Goal: Task Accomplishment & Management: Complete application form

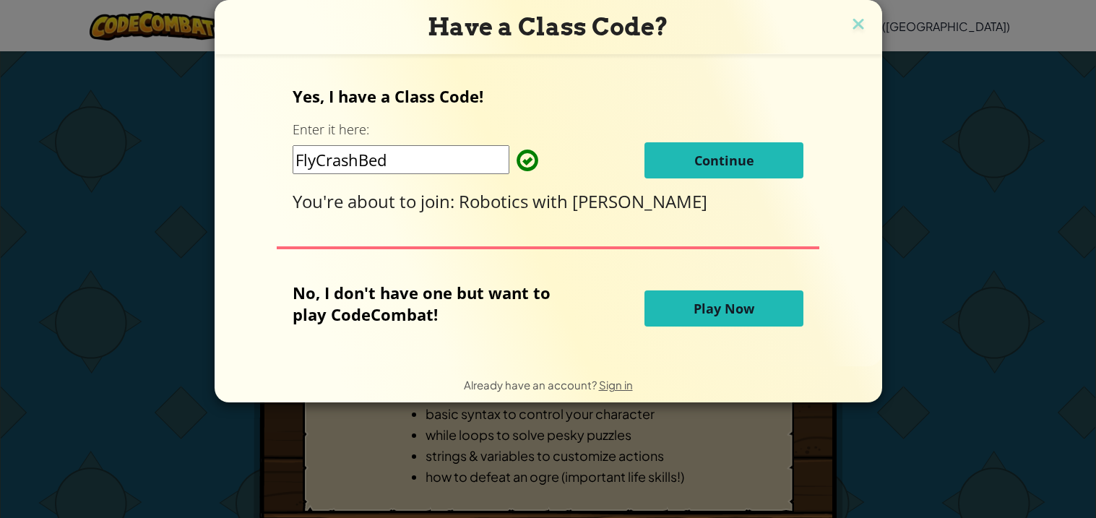
click at [673, 167] on button "Continue" at bounding box center [723, 160] width 159 height 36
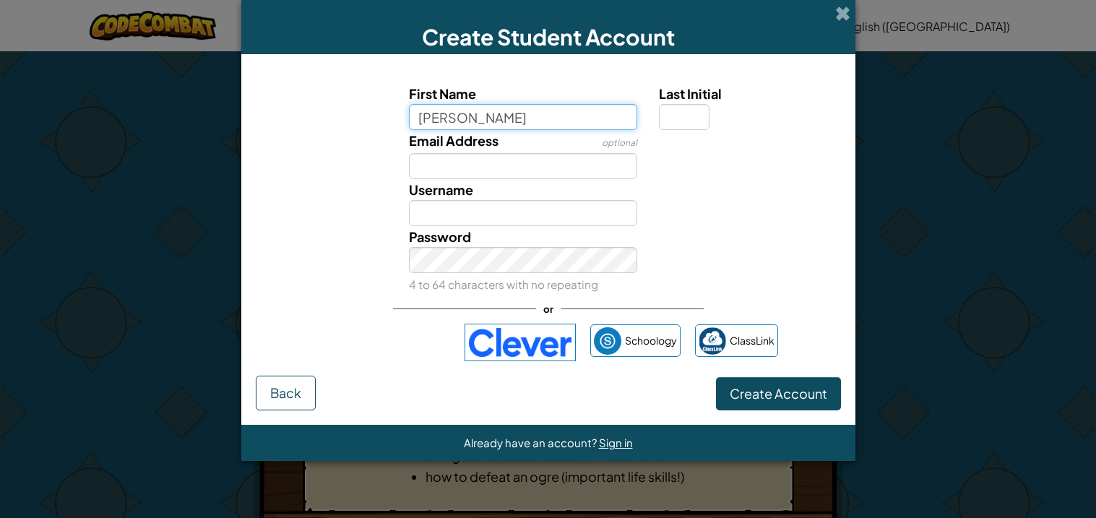
type input "Nathaniel"
click at [671, 116] on input "Last Initial" at bounding box center [684, 117] width 51 height 26
type input "Nathaniel"
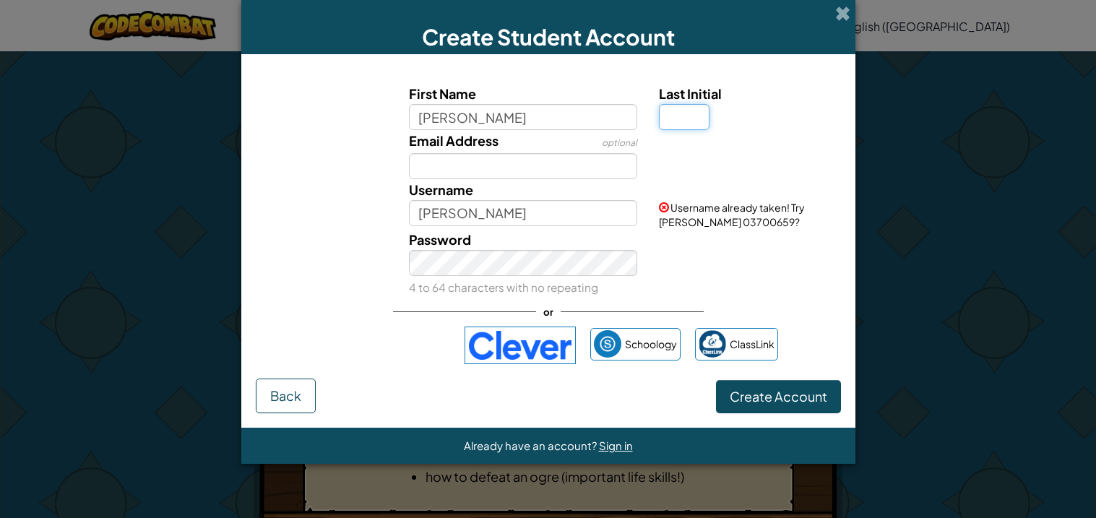
type input "R"
click at [488, 116] on input "Nathaniel" at bounding box center [523, 117] width 228 height 26
click at [551, 118] on input "Nathaniel Rivas Fr" at bounding box center [523, 117] width 228 height 26
type input "Nathaniel"
click at [695, 106] on input "Last Initial" at bounding box center [684, 117] width 51 height 26
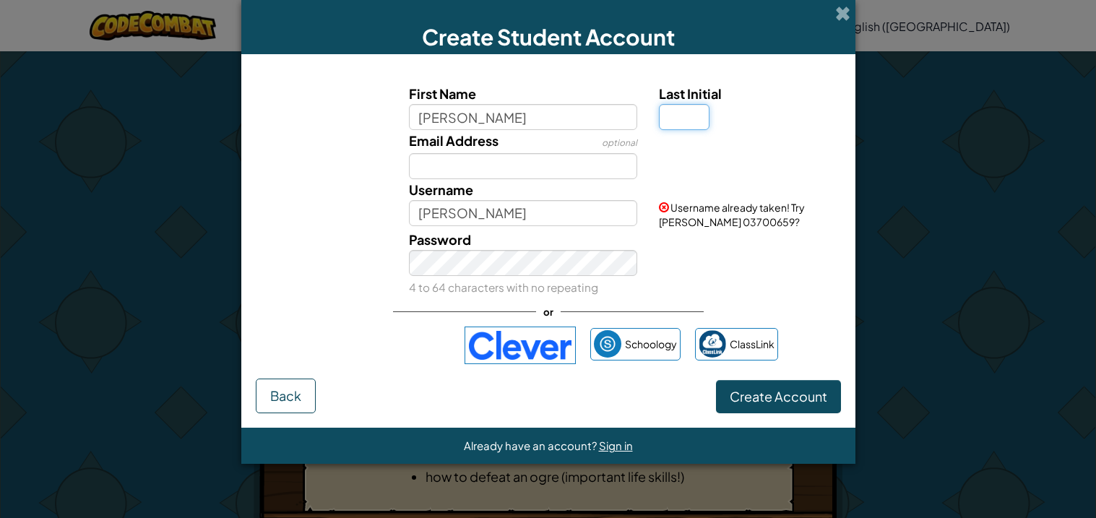
type input "j"
type input "J"
click at [456, 160] on input "Email Address" at bounding box center [523, 166] width 228 height 26
type input "[PERSON_NAME]"
type input "C"
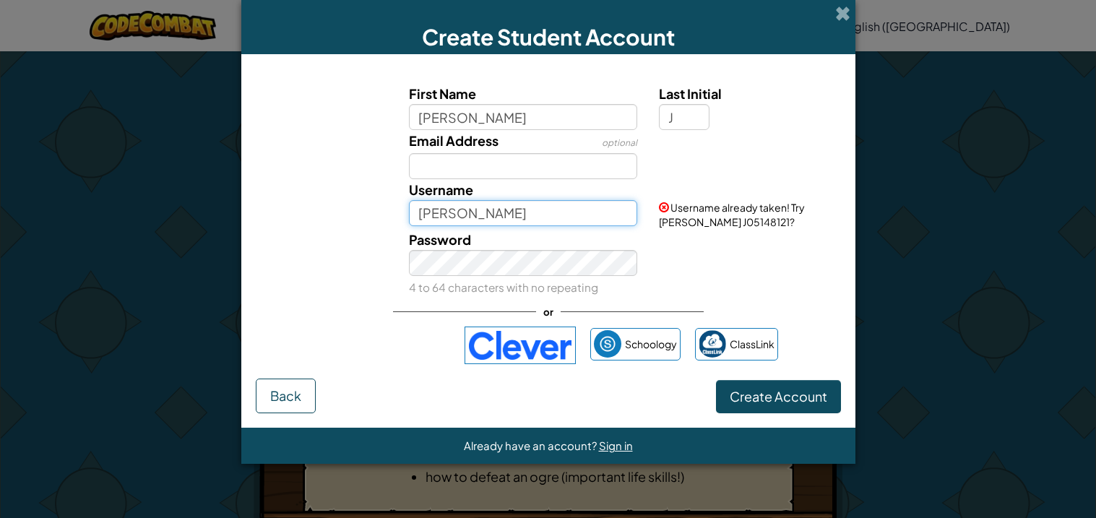
click at [526, 217] on input "[PERSON_NAME]" at bounding box center [523, 213] width 228 height 26
type input "N"
click at [537, 207] on input "Unknown" at bounding box center [523, 213] width 228 height 26
click at [636, 247] on div "Password 4 to 64 characters with no repeating" at bounding box center [523, 263] width 250 height 69
click at [597, 221] on input "Unknown_shadow" at bounding box center [523, 213] width 228 height 26
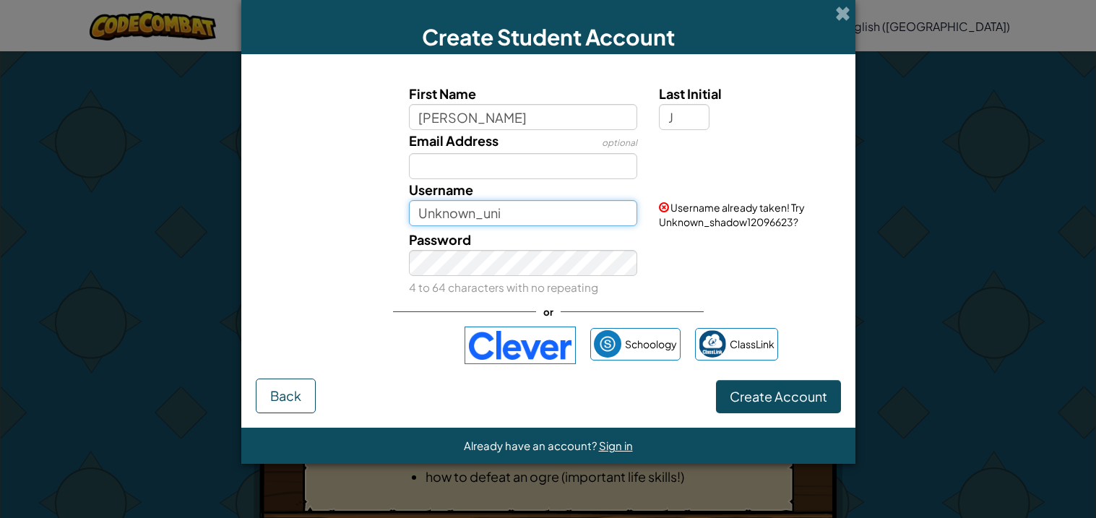
type input "Unknown_uni"
click at [702, 254] on div "Password 4 to 64 characters with no repeating" at bounding box center [549, 263] width 600 height 69
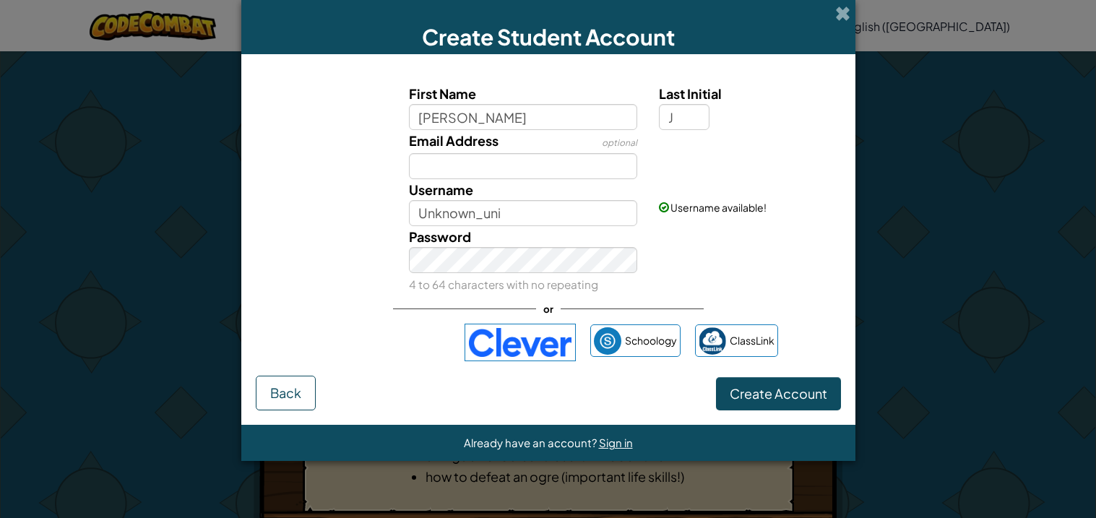
click at [728, 264] on div "Password 4 to 64 characters with no repeating" at bounding box center [549, 260] width 600 height 69
click at [761, 396] on span "Create Account" at bounding box center [779, 393] width 98 height 17
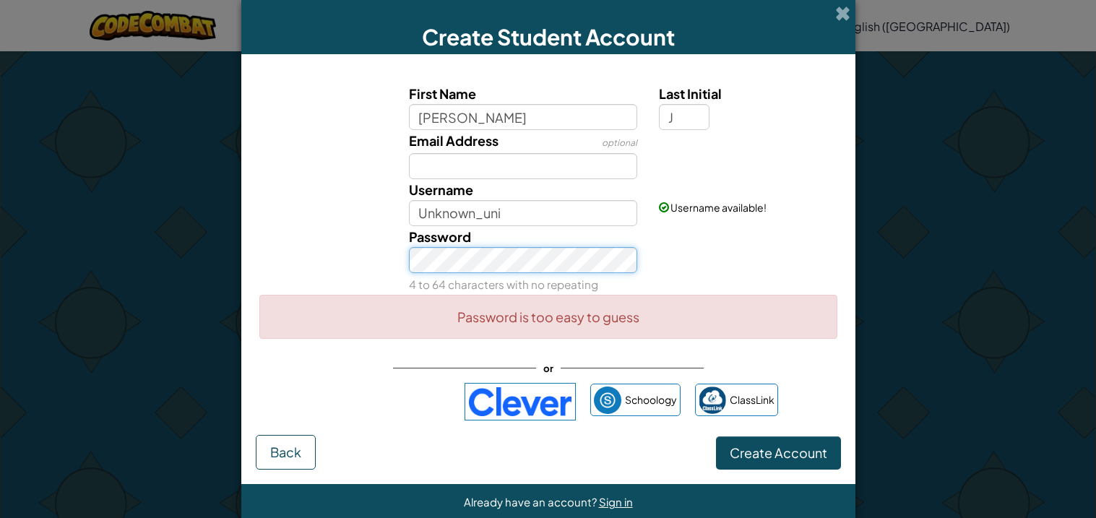
click at [716, 436] on button "Create Account" at bounding box center [778, 452] width 125 height 33
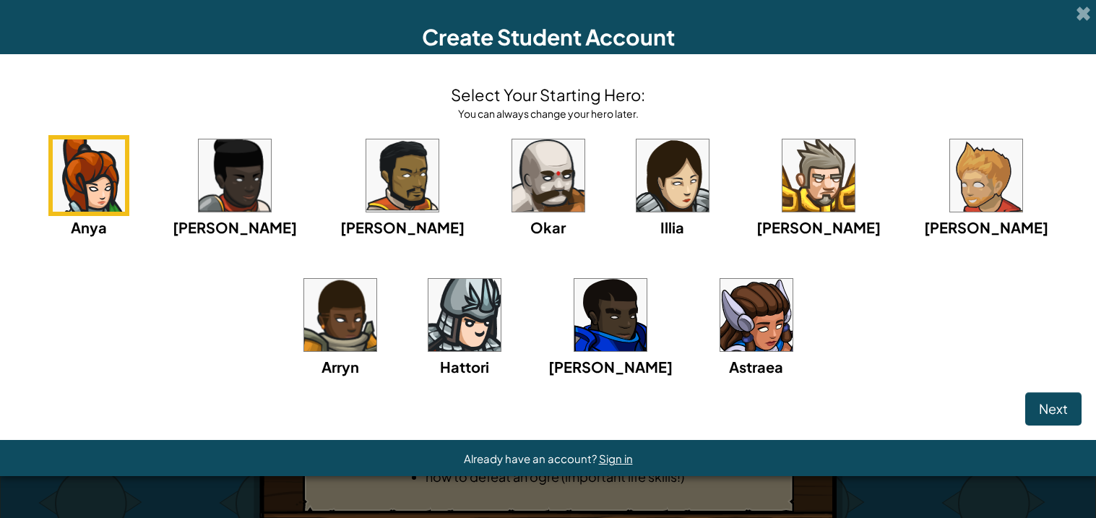
click at [512, 180] on img at bounding box center [548, 175] width 72 height 72
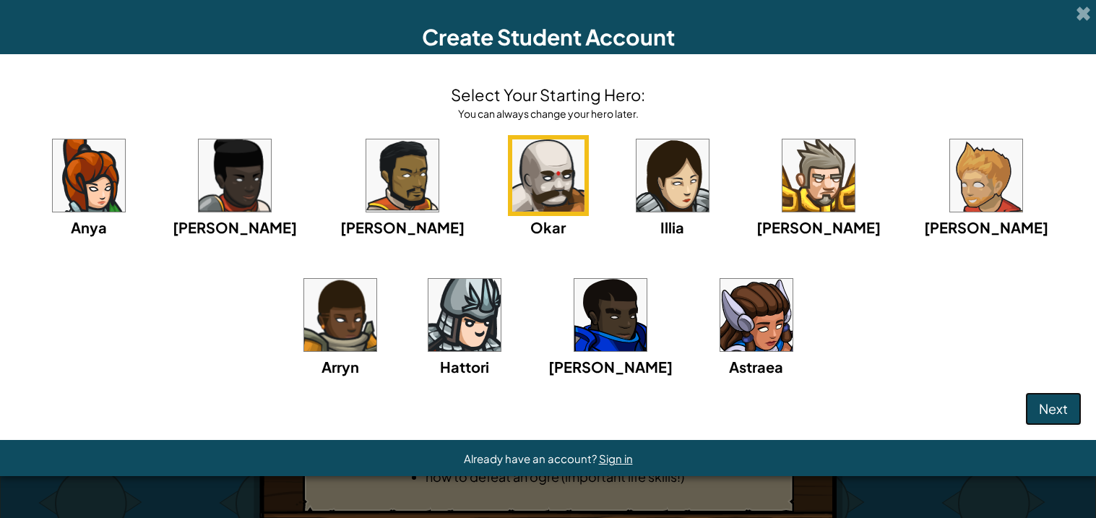
click at [1069, 409] on button "Next" at bounding box center [1053, 408] width 56 height 33
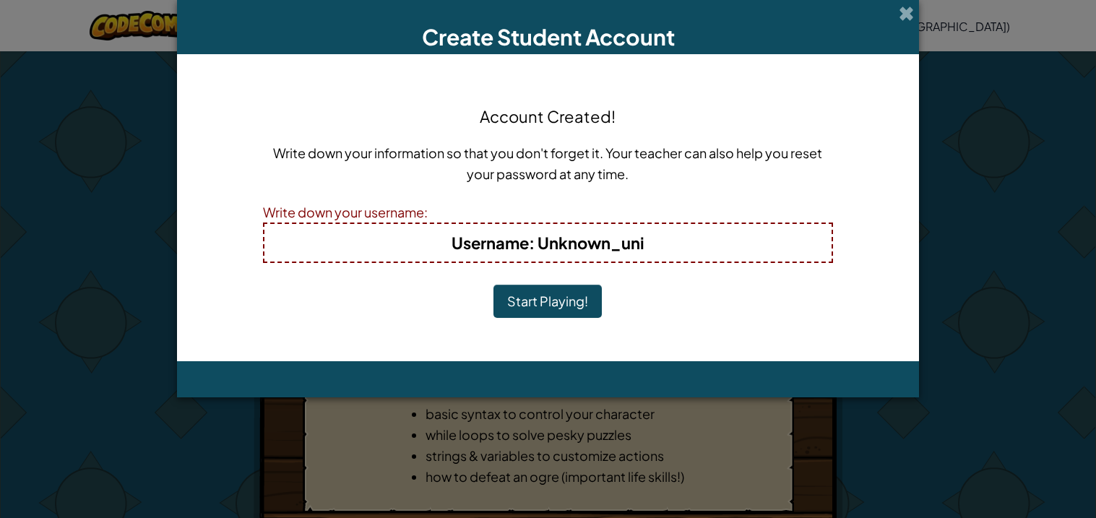
click at [515, 296] on button "Start Playing!" at bounding box center [547, 301] width 108 height 33
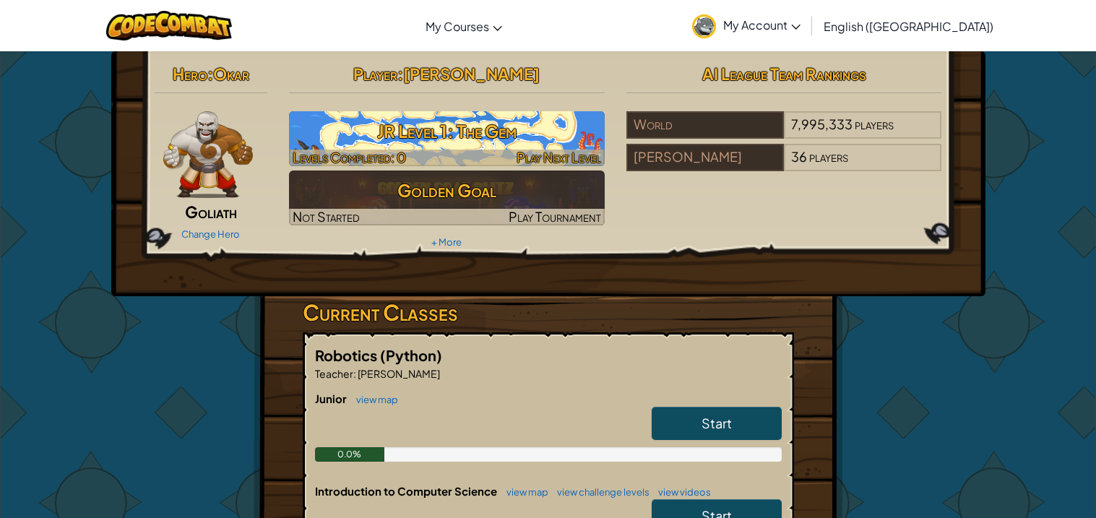
click at [517, 138] on h3 "JR Level 1: The Gem" at bounding box center [447, 131] width 316 height 33
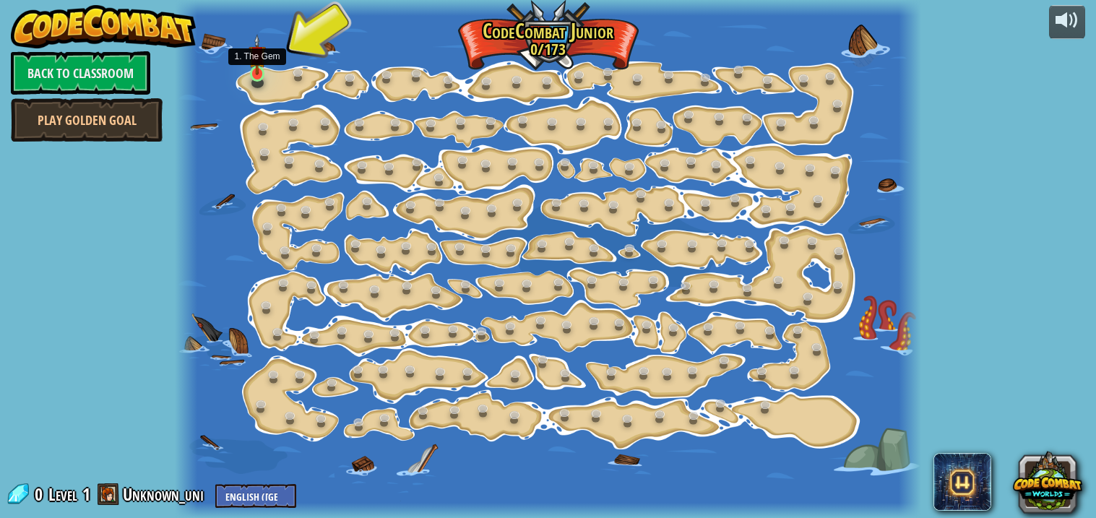
click at [251, 60] on img at bounding box center [258, 54] width 18 height 41
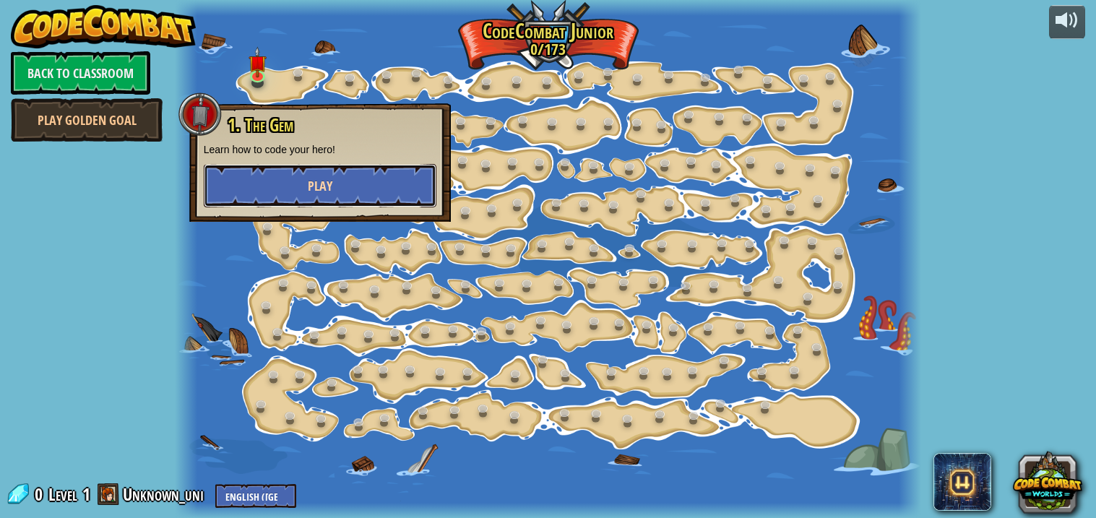
click at [345, 191] on button "Play" at bounding box center [320, 185] width 233 height 43
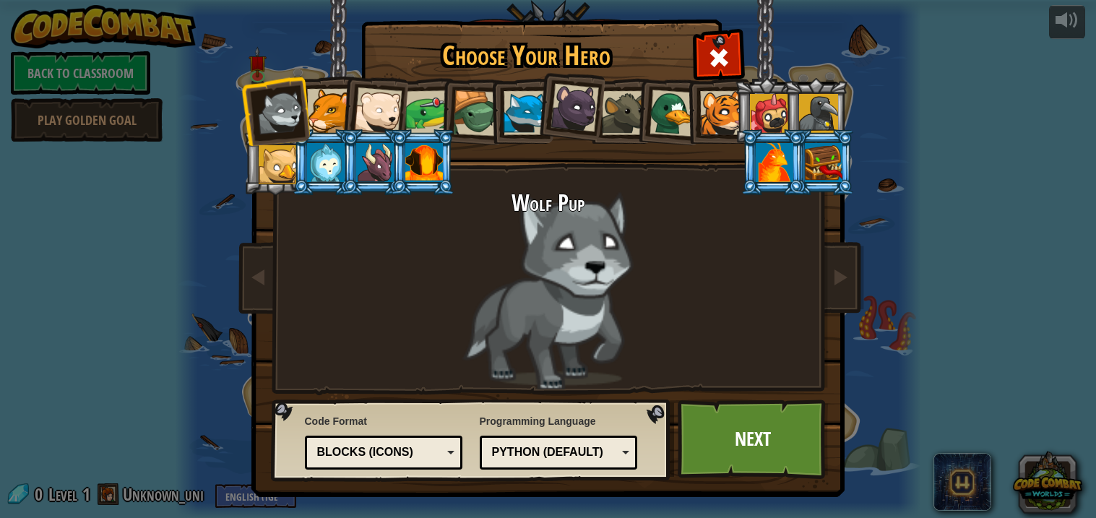
click at [275, 104] on div at bounding box center [280, 113] width 48 height 48
click at [584, 102] on div at bounding box center [574, 108] width 48 height 48
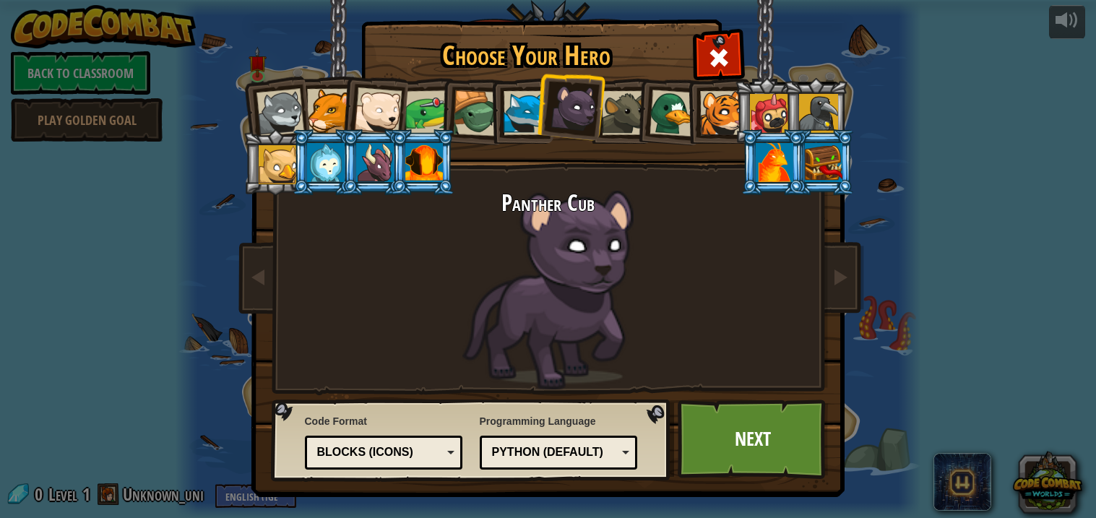
click at [275, 108] on div at bounding box center [280, 113] width 48 height 48
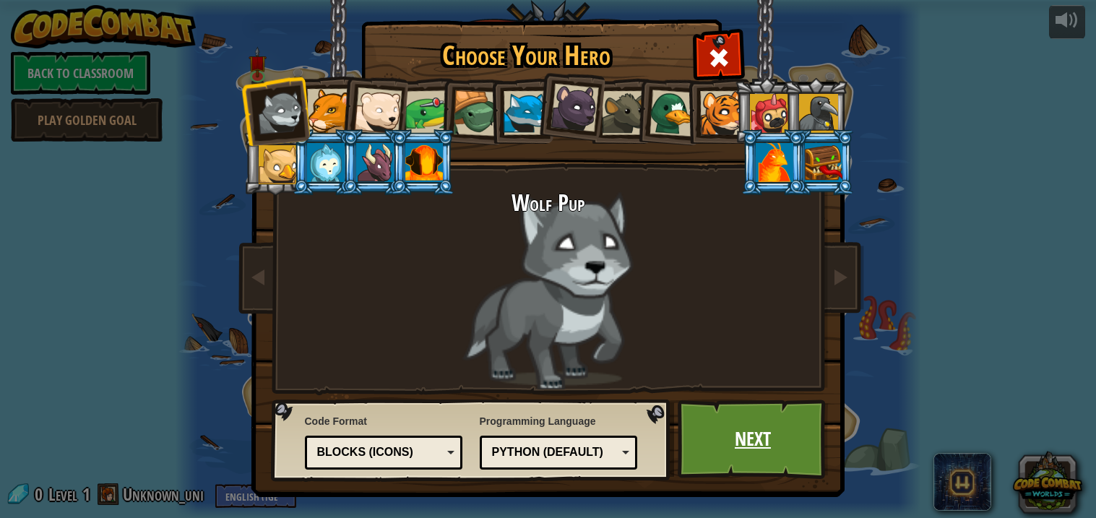
click at [751, 417] on link "Next" at bounding box center [753, 439] width 151 height 79
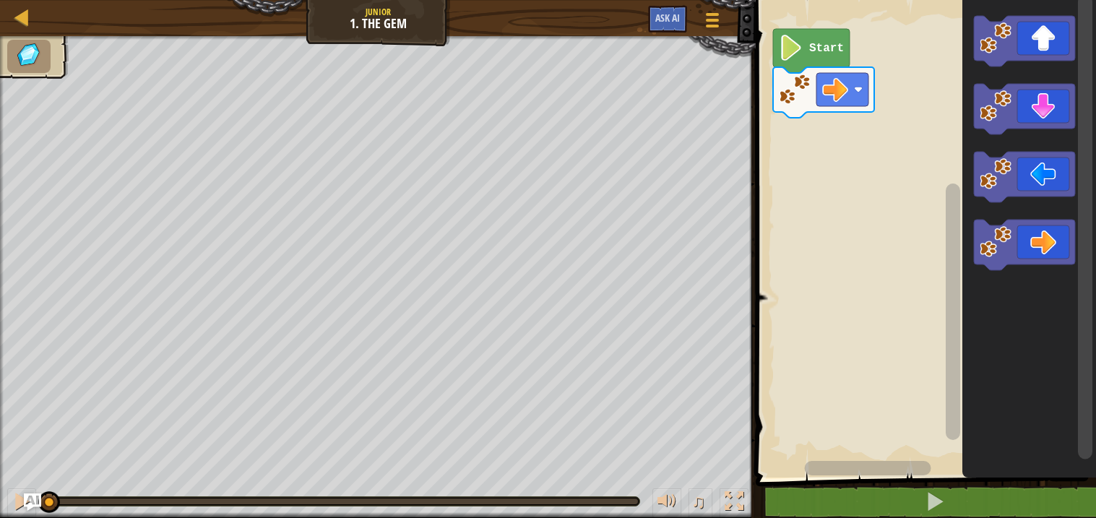
click at [819, 64] on icon "Blockly Workspace" at bounding box center [811, 51] width 77 height 44
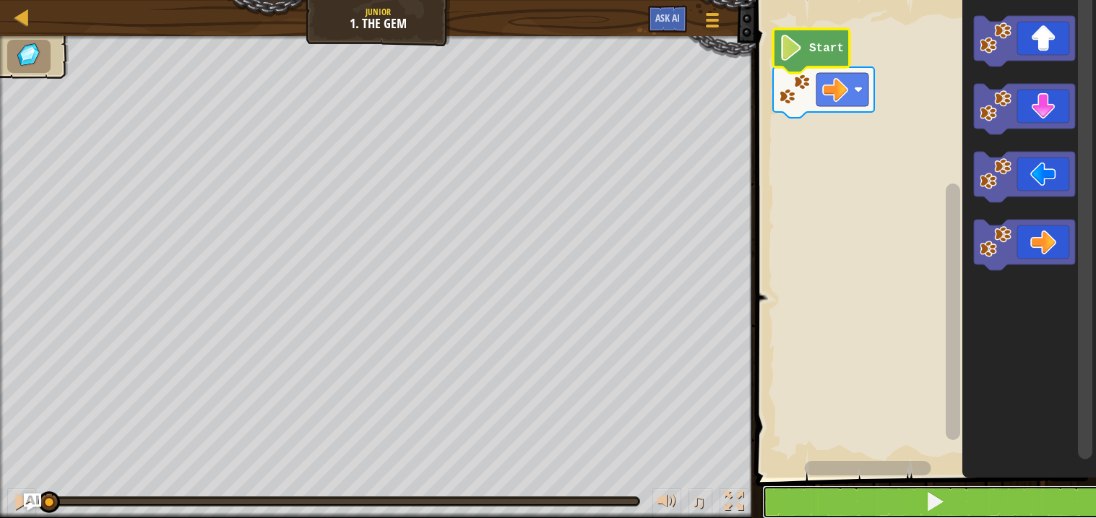
click at [980, 506] on button at bounding box center [934, 501] width 345 height 33
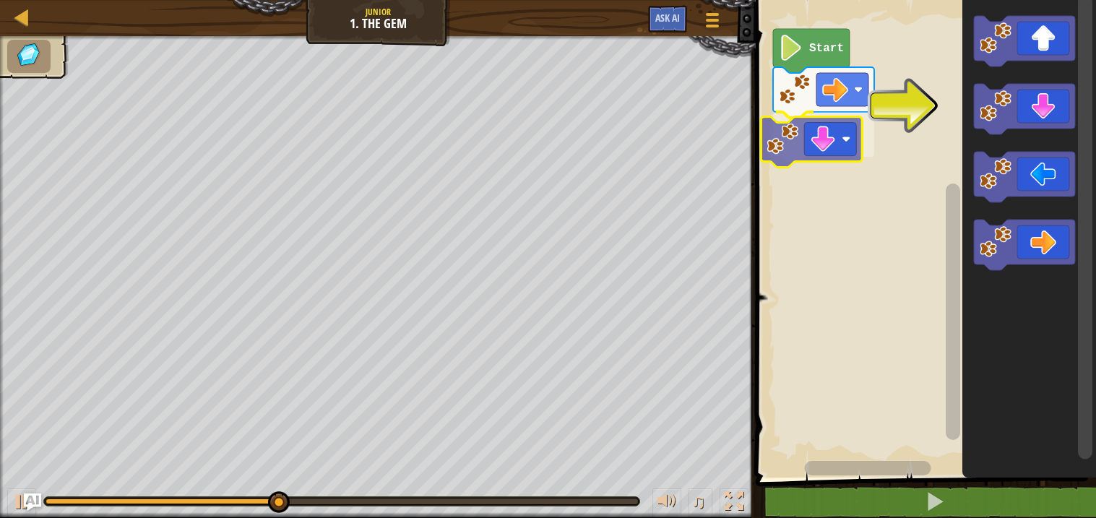
click at [812, 145] on div "Start" at bounding box center [923, 235] width 345 height 485
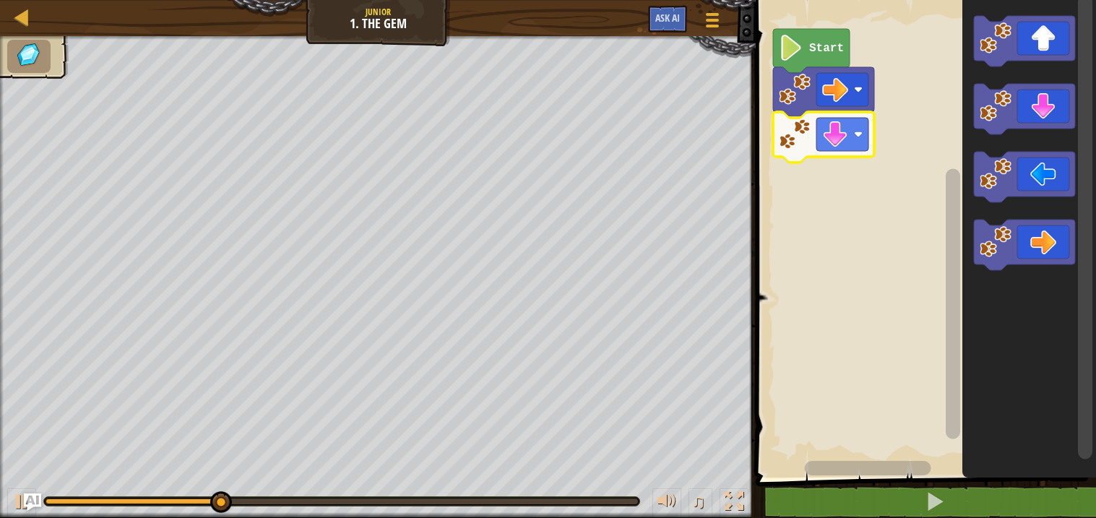
click at [1027, 217] on icon "Blockly Workspace" at bounding box center [1029, 235] width 134 height 485
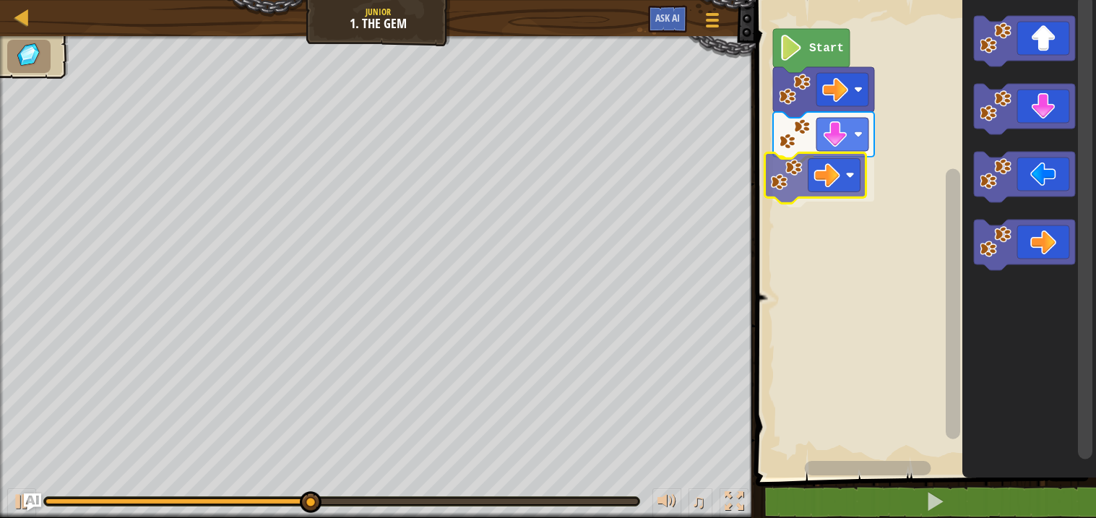
click at [819, 187] on div "Start" at bounding box center [923, 235] width 345 height 485
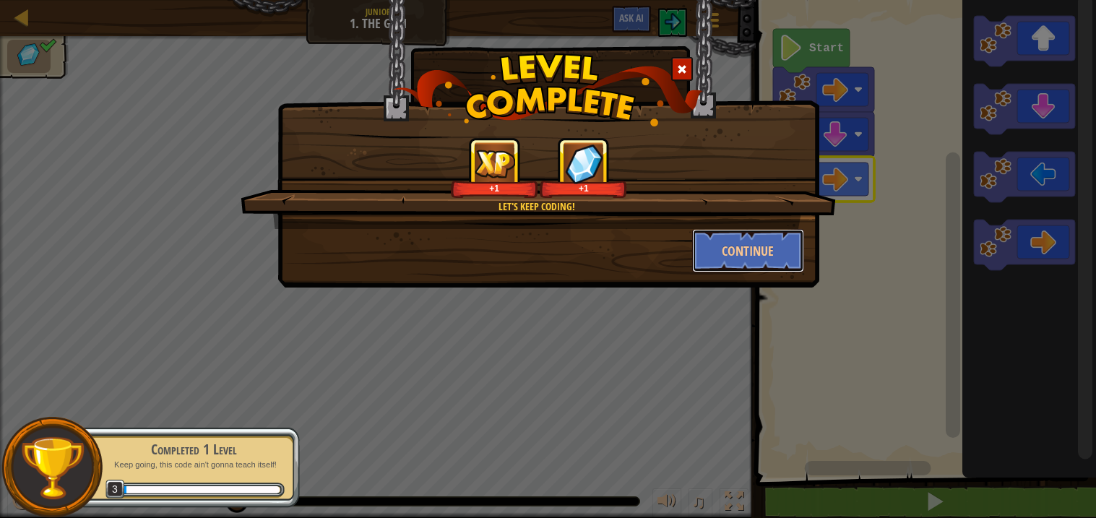
click at [764, 236] on button "Continue" at bounding box center [748, 250] width 112 height 43
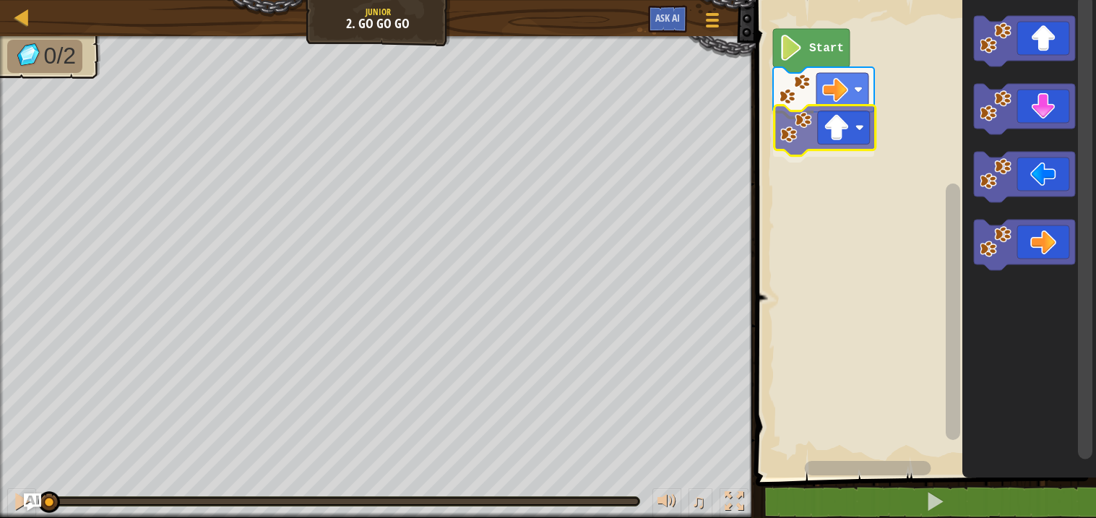
click at [834, 122] on div "Start" at bounding box center [923, 235] width 345 height 485
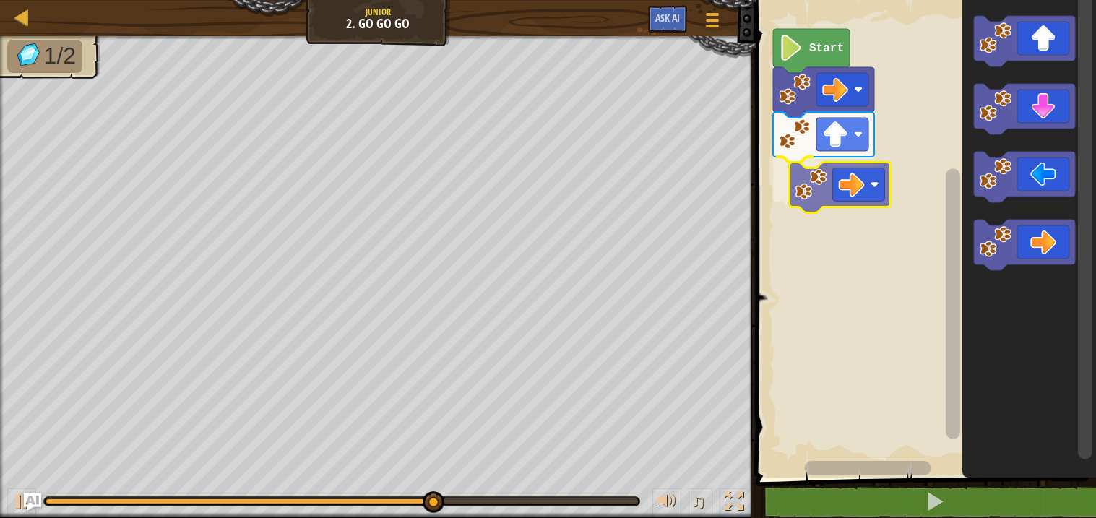
click at [831, 168] on div "Start" at bounding box center [923, 235] width 345 height 485
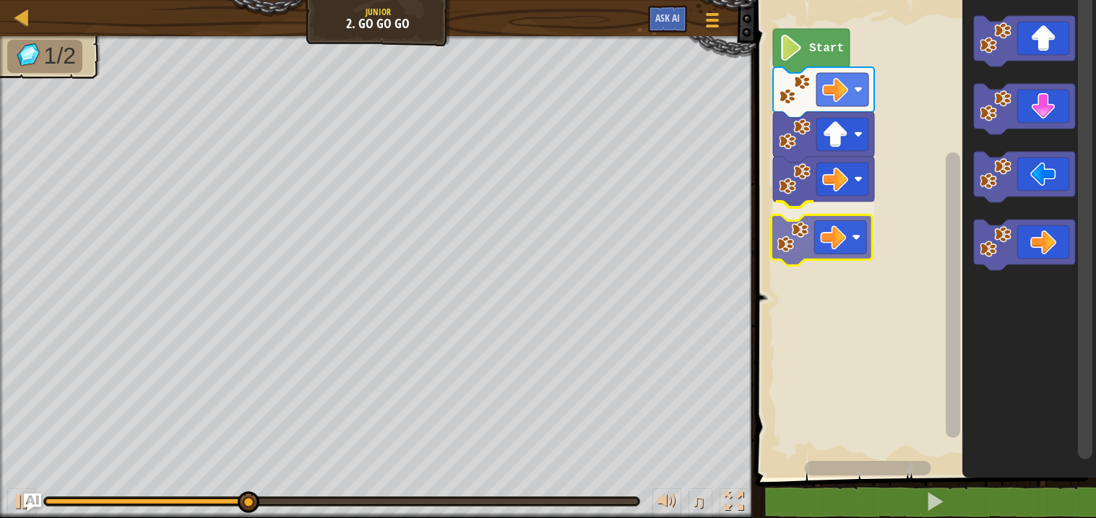
click at [799, 228] on div "Start" at bounding box center [923, 235] width 345 height 485
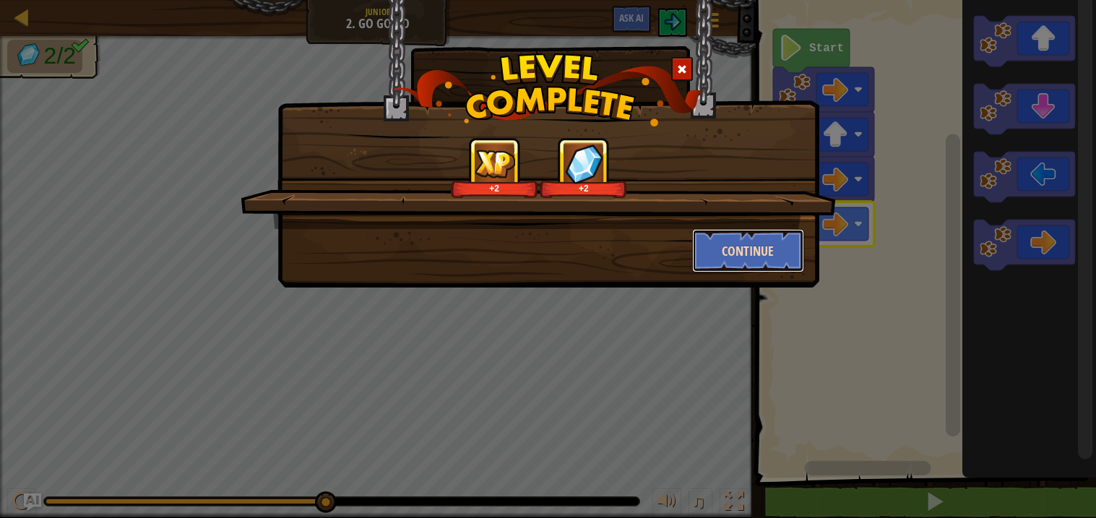
click at [758, 261] on button "Continue" at bounding box center [748, 250] width 112 height 43
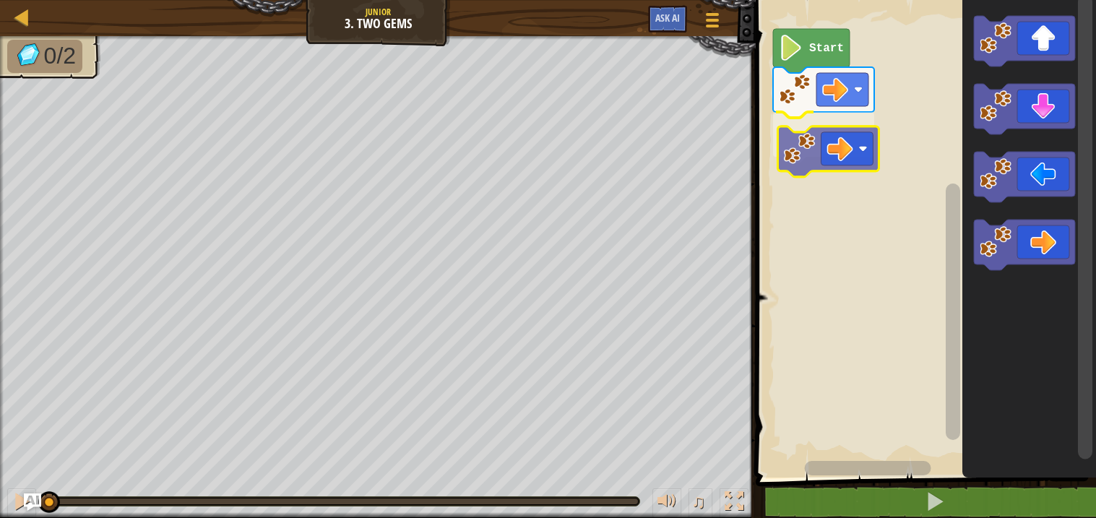
click at [837, 131] on div "Start" at bounding box center [923, 235] width 345 height 485
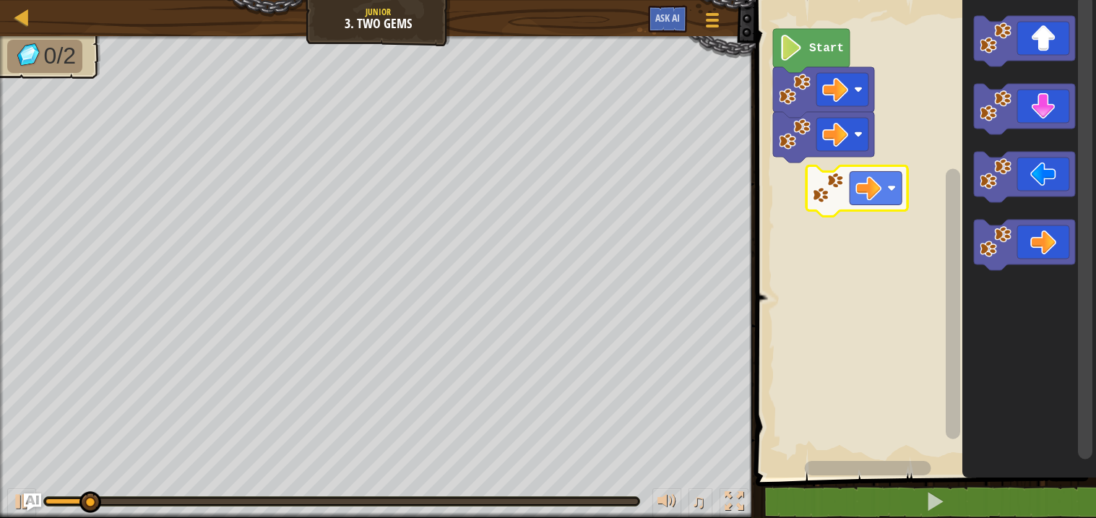
click at [812, 178] on div "Start" at bounding box center [923, 235] width 345 height 485
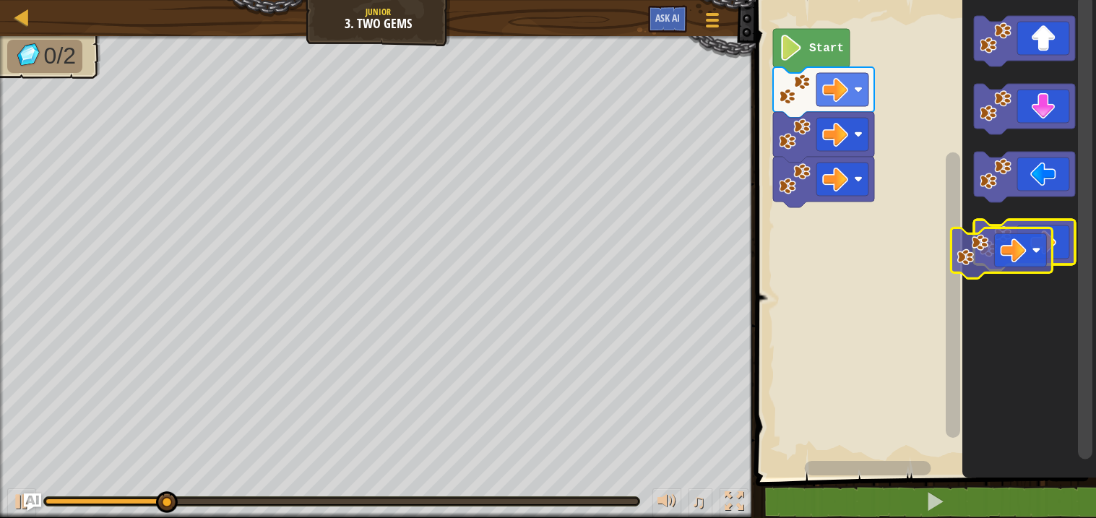
click at [1029, 250] on icon "Blockly Workspace" at bounding box center [1024, 245] width 101 height 51
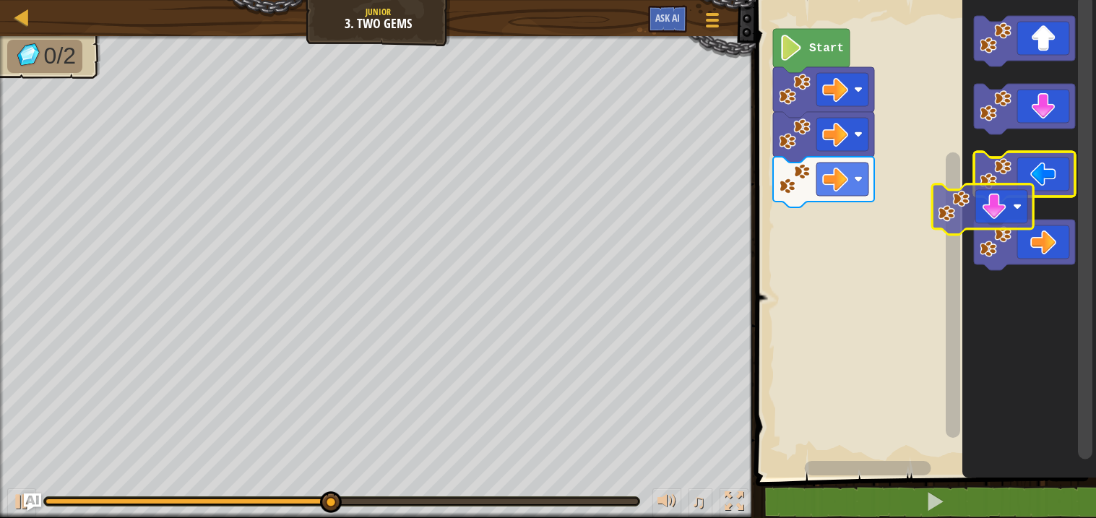
click at [1006, 196] on g "Blockly Workspace" at bounding box center [1024, 143] width 101 height 254
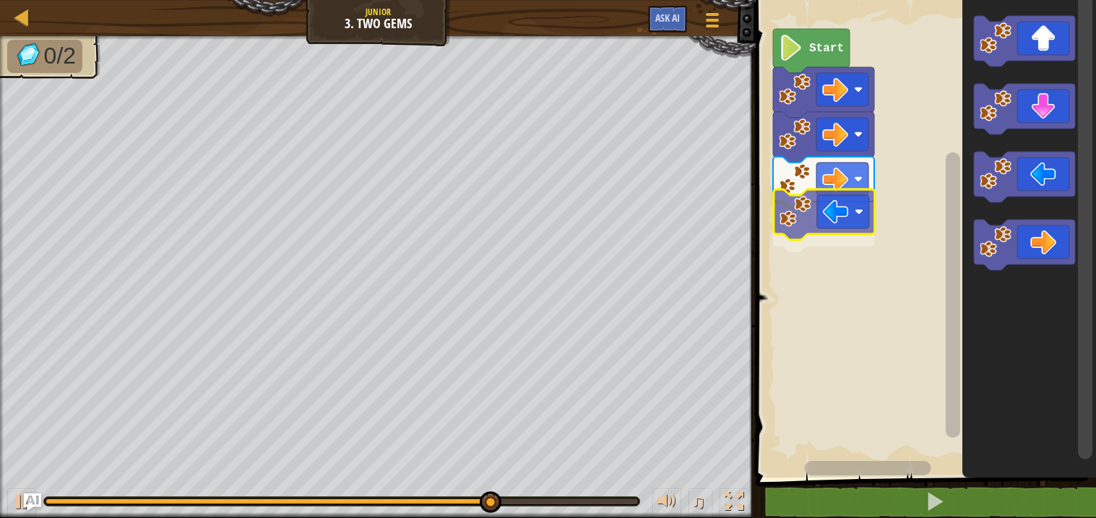
click at [832, 217] on div "Start" at bounding box center [923, 235] width 345 height 485
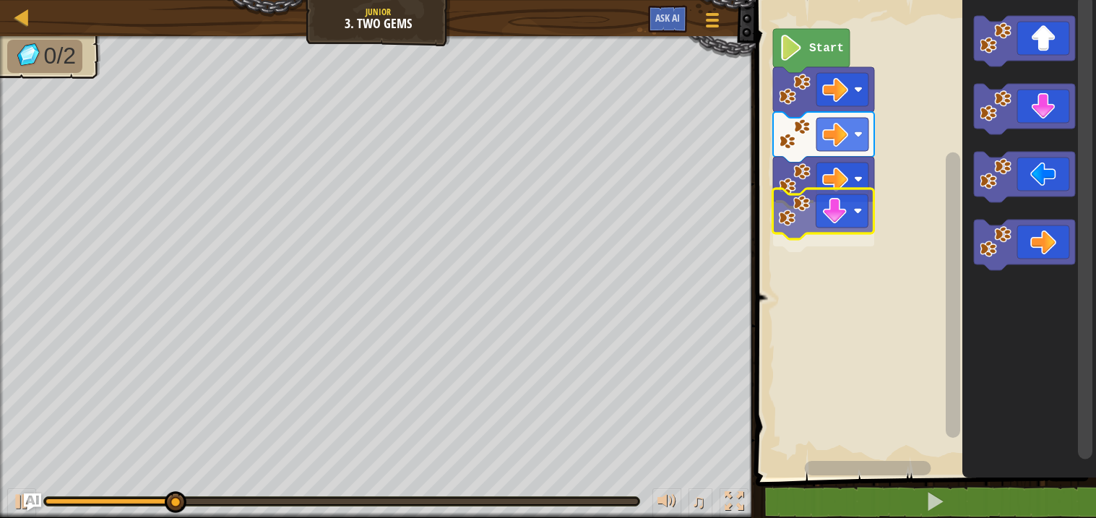
click at [824, 201] on div "Start" at bounding box center [923, 235] width 345 height 485
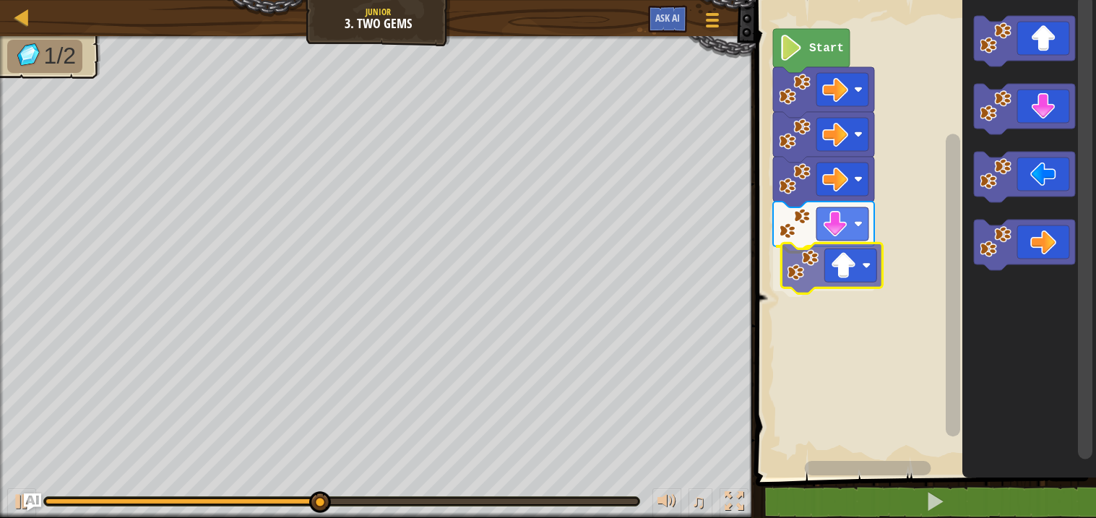
click at [808, 293] on div "Start" at bounding box center [923, 235] width 345 height 485
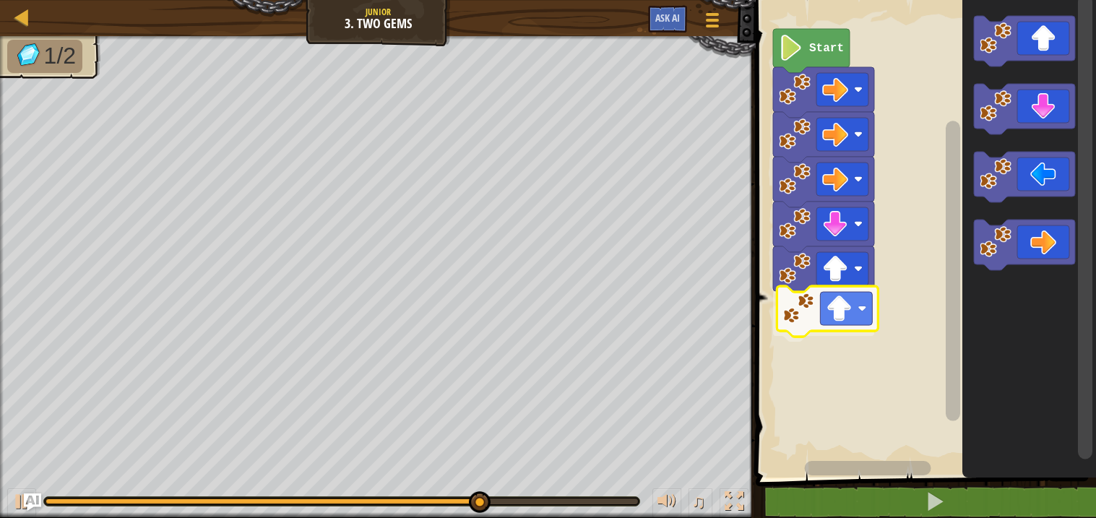
click at [810, 308] on div "Start" at bounding box center [923, 235] width 345 height 485
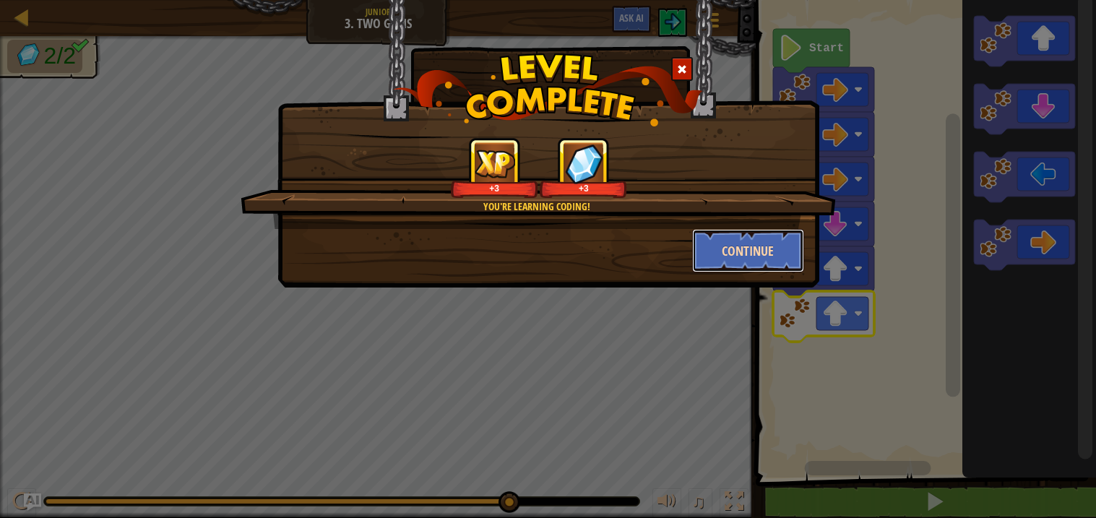
click at [740, 250] on button "Continue" at bounding box center [748, 250] width 112 height 43
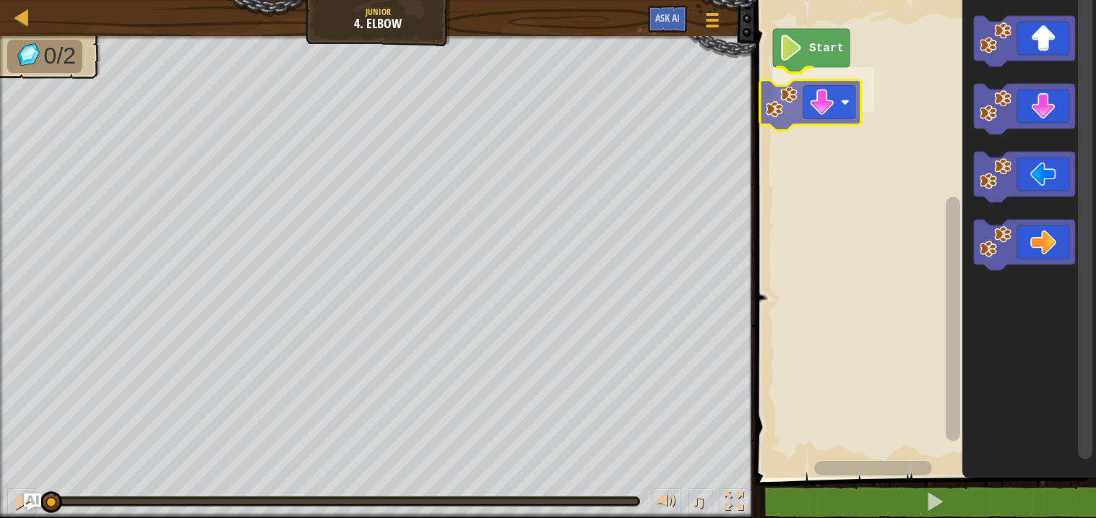
click at [789, 107] on div "Start" at bounding box center [923, 235] width 345 height 485
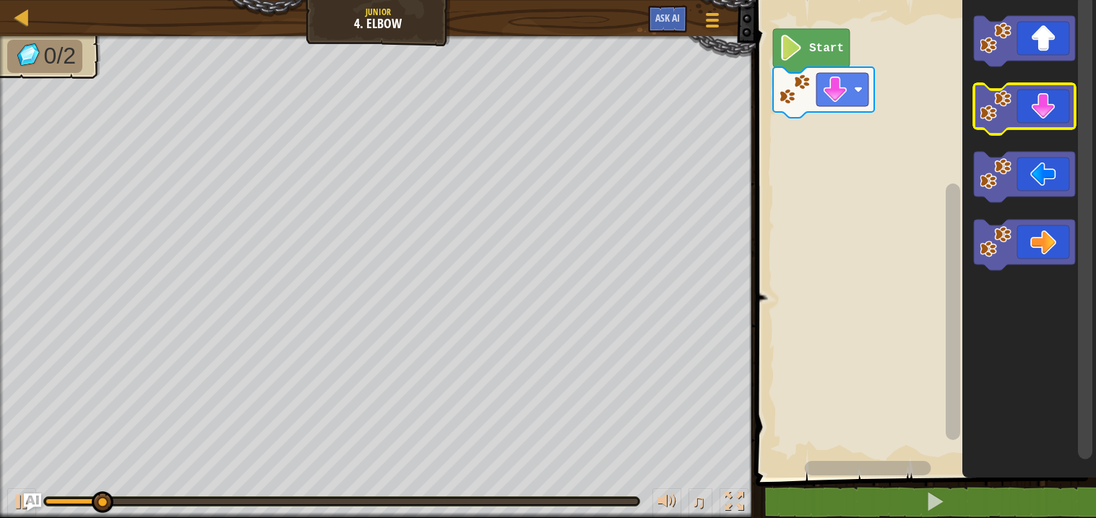
click at [1068, 126] on icon "Blockly Workspace" at bounding box center [1024, 109] width 101 height 51
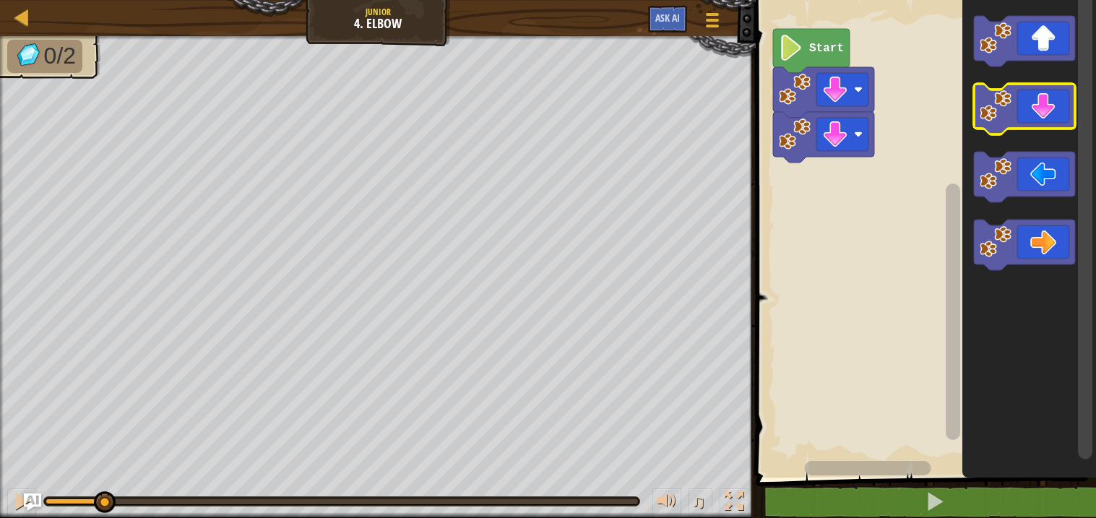
click at [1066, 126] on icon "Blockly Workspace" at bounding box center [1024, 109] width 101 height 51
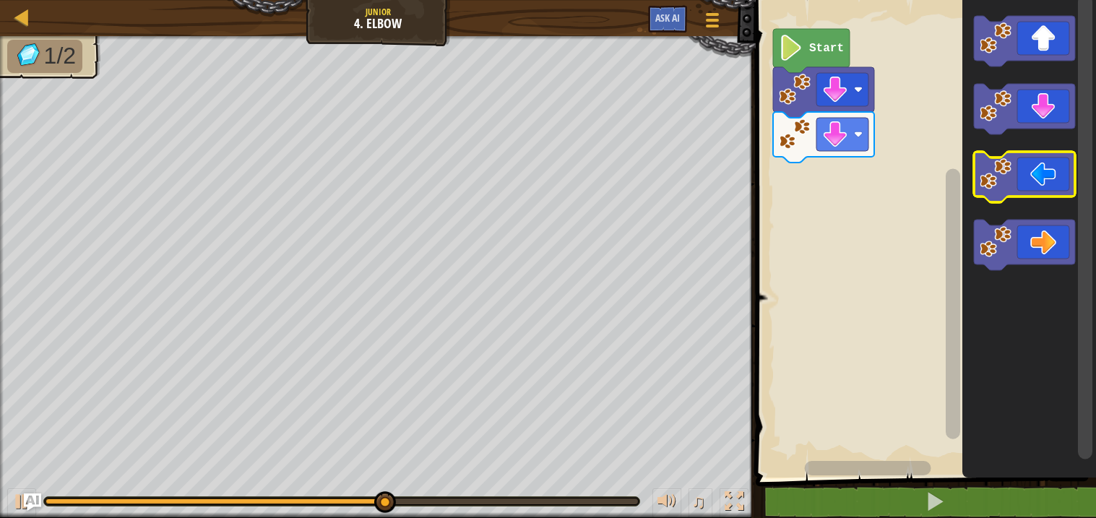
click at [1022, 173] on icon "Blockly Workspace" at bounding box center [1024, 177] width 101 height 51
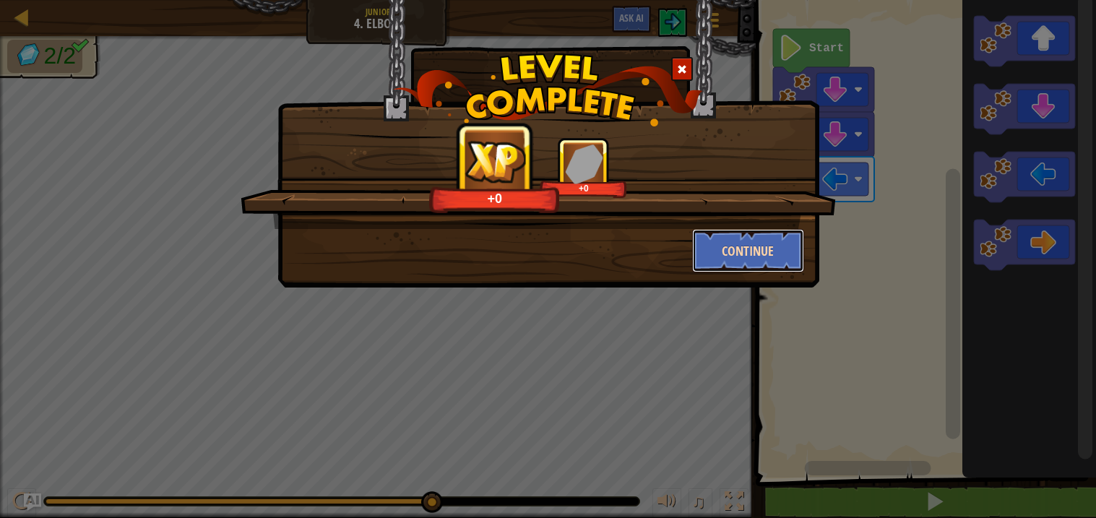
click at [766, 251] on button "Continue" at bounding box center [748, 250] width 112 height 43
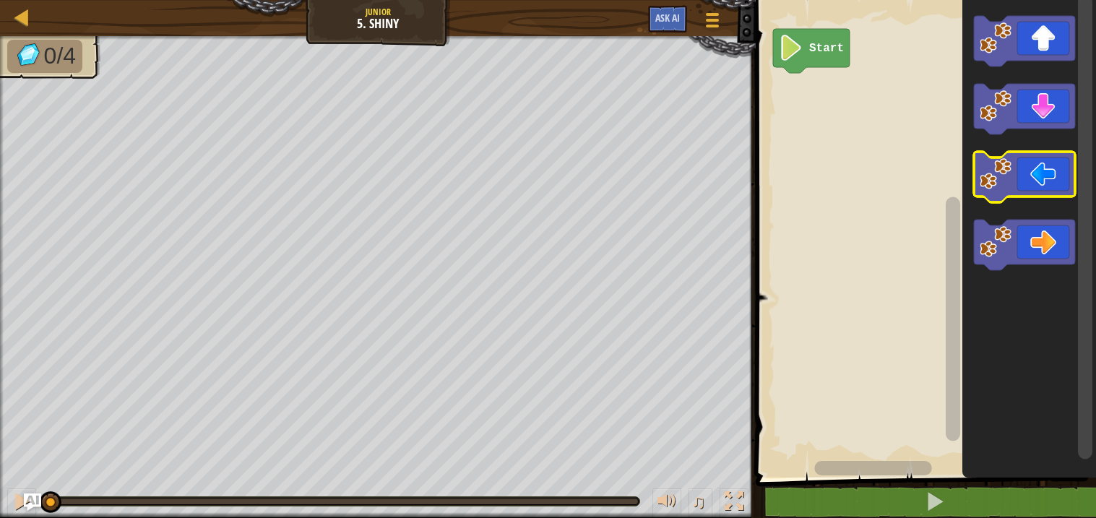
click at [1012, 171] on icon "Blockly Workspace" at bounding box center [1024, 177] width 101 height 51
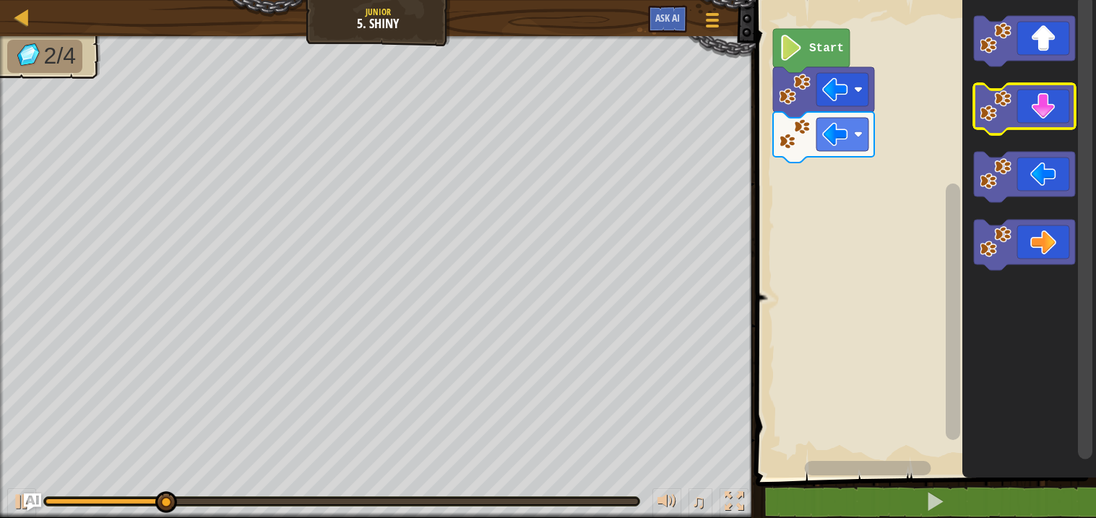
click at [1029, 104] on icon "Blockly Workspace" at bounding box center [1024, 109] width 101 height 51
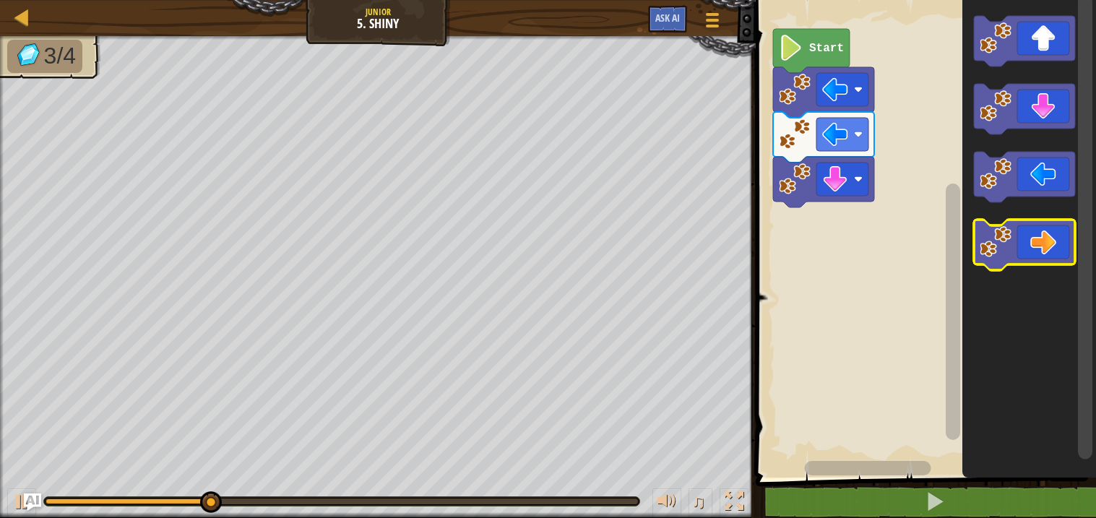
click at [1040, 235] on icon "Blockly Workspace" at bounding box center [1024, 245] width 101 height 51
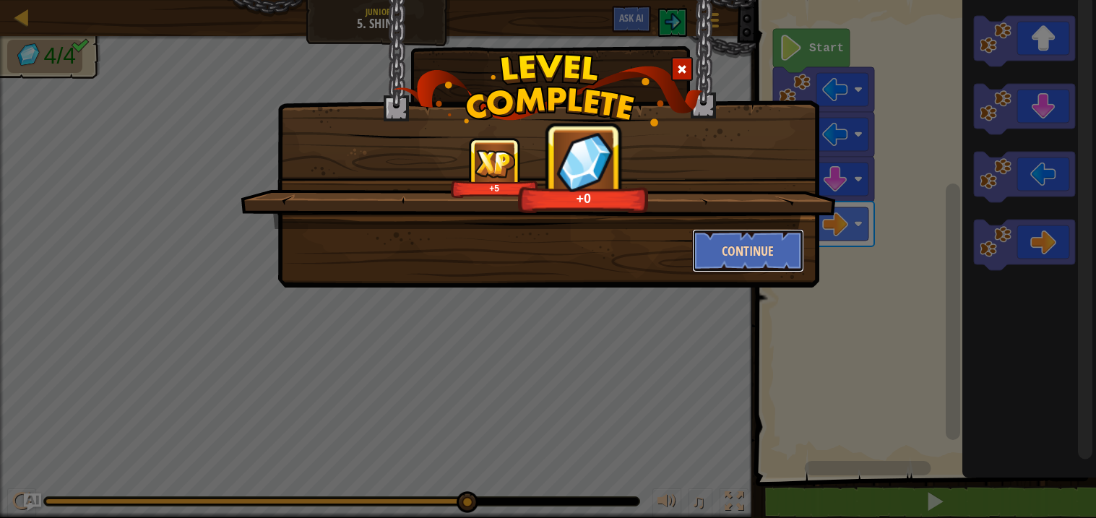
click at [736, 268] on button "Continue" at bounding box center [748, 250] width 112 height 43
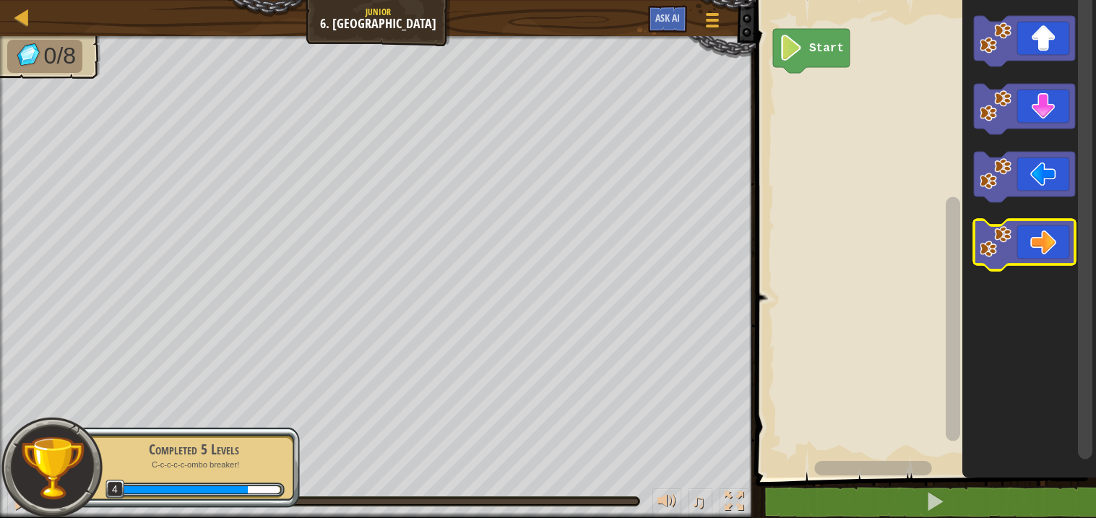
click at [1028, 225] on icon "Blockly Workspace" at bounding box center [1024, 245] width 101 height 51
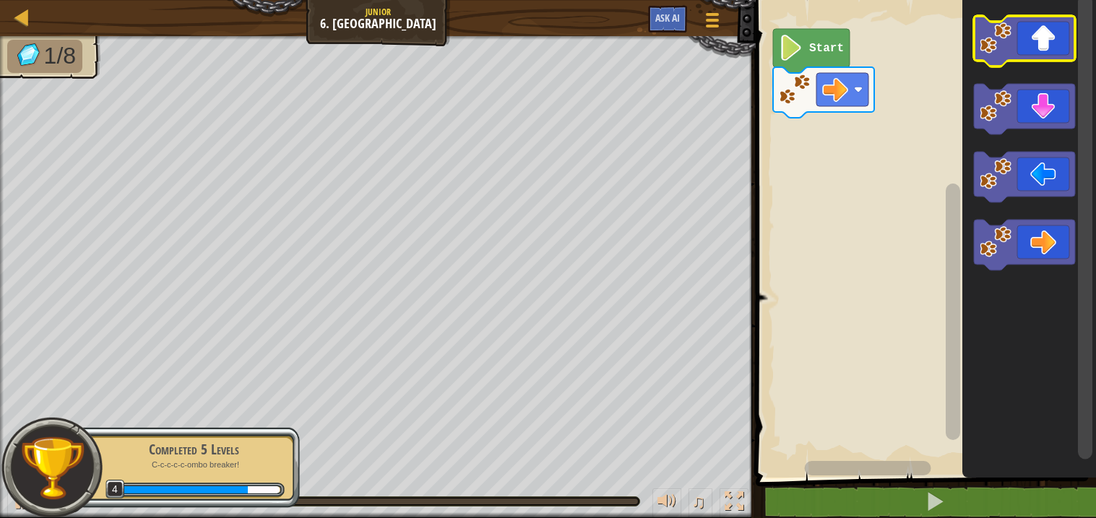
click at [1037, 40] on icon "Blockly Workspace" at bounding box center [1024, 41] width 101 height 51
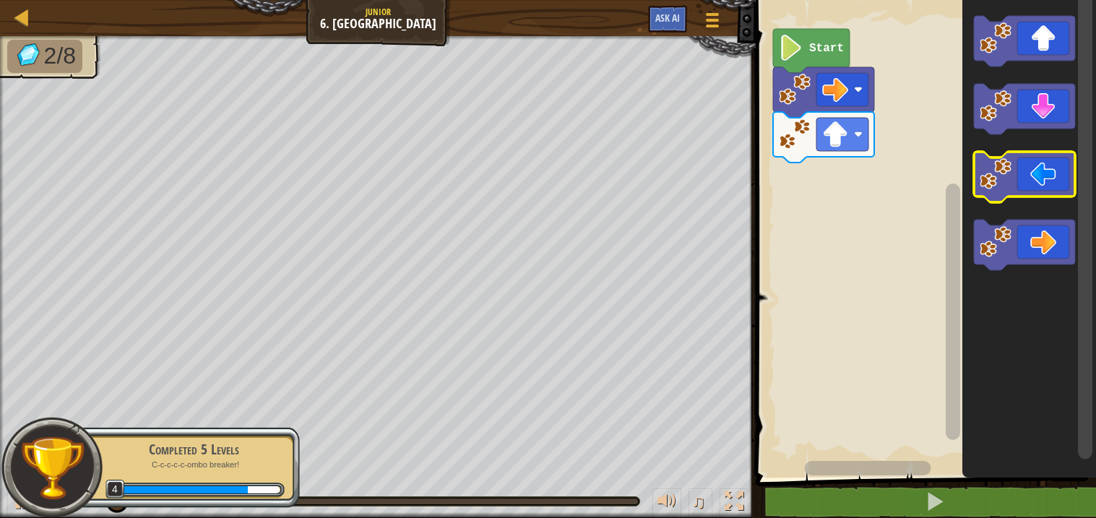
click at [1027, 160] on icon "Blockly Workspace" at bounding box center [1024, 177] width 101 height 51
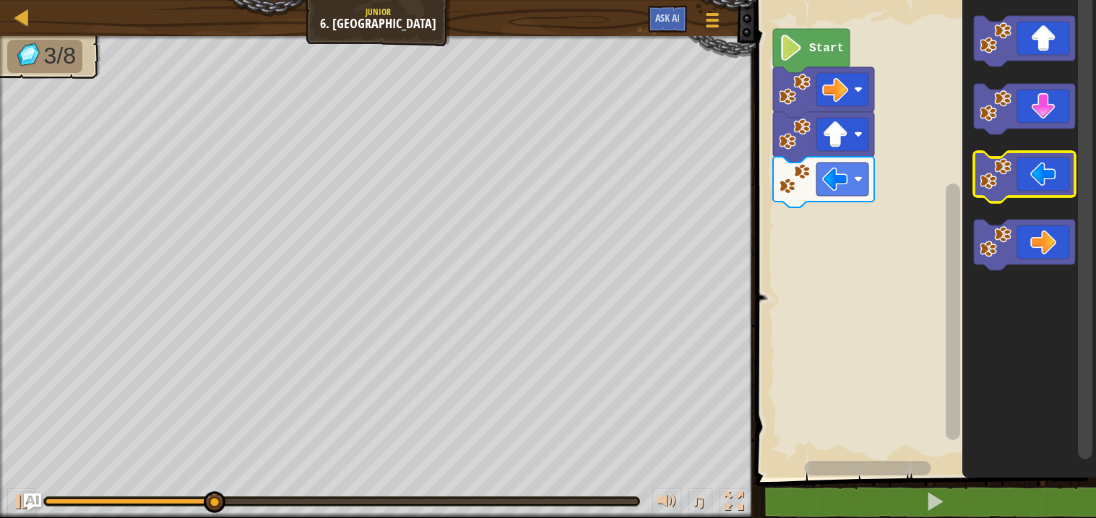
click at [1038, 153] on icon "Blockly Workspace" at bounding box center [1024, 177] width 101 height 51
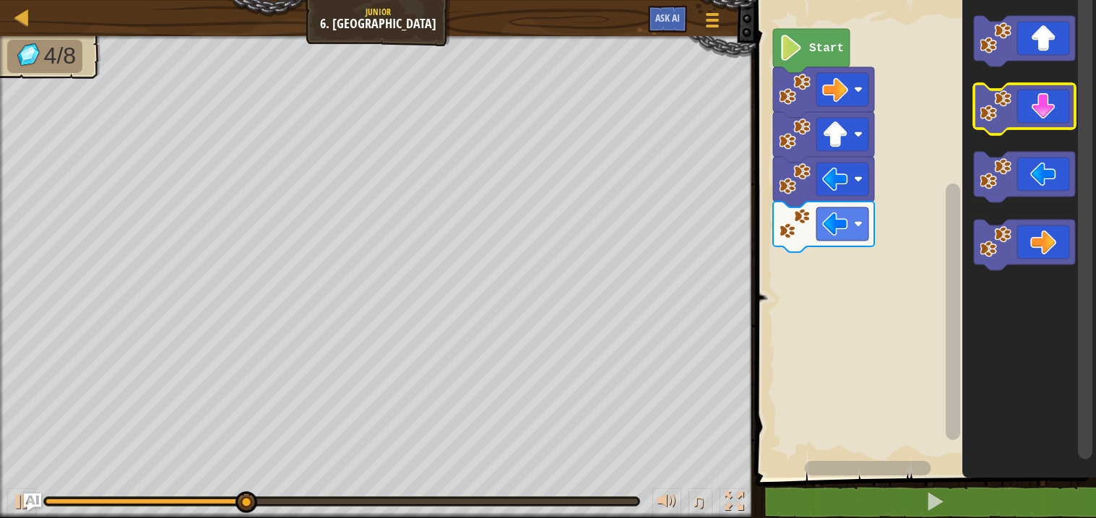
click at [1045, 119] on icon "Blockly Workspace" at bounding box center [1024, 109] width 101 height 51
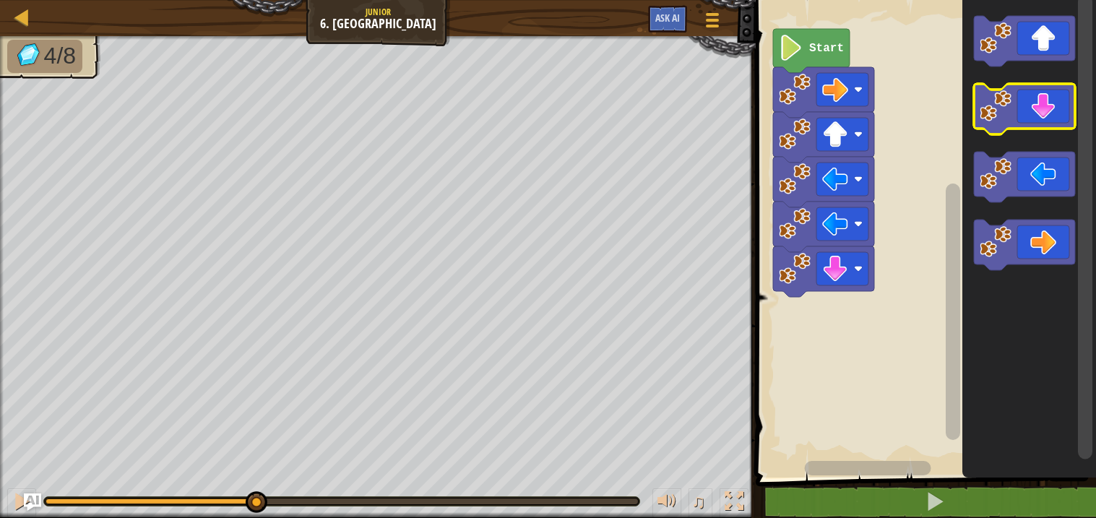
click at [1045, 119] on icon "Blockly Workspace" at bounding box center [1024, 109] width 101 height 51
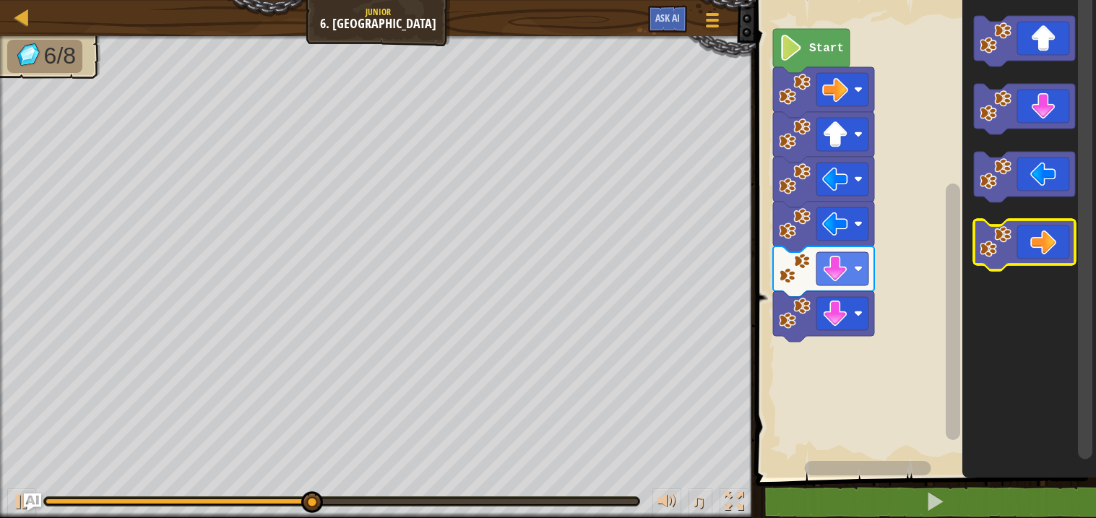
click at [1047, 241] on icon "Blockly Workspace" at bounding box center [1024, 245] width 101 height 51
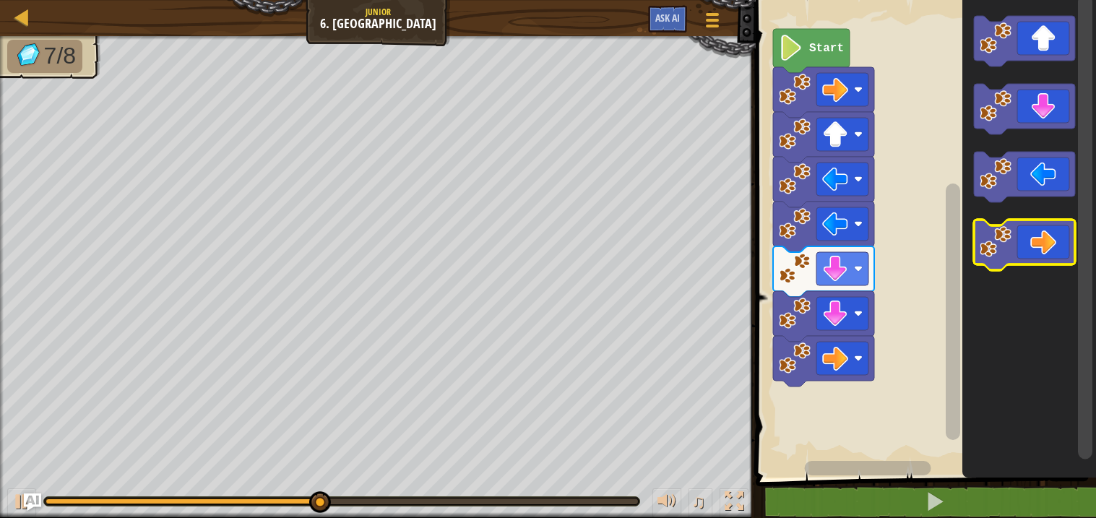
click at [1047, 241] on icon "Blockly Workspace" at bounding box center [1024, 245] width 101 height 51
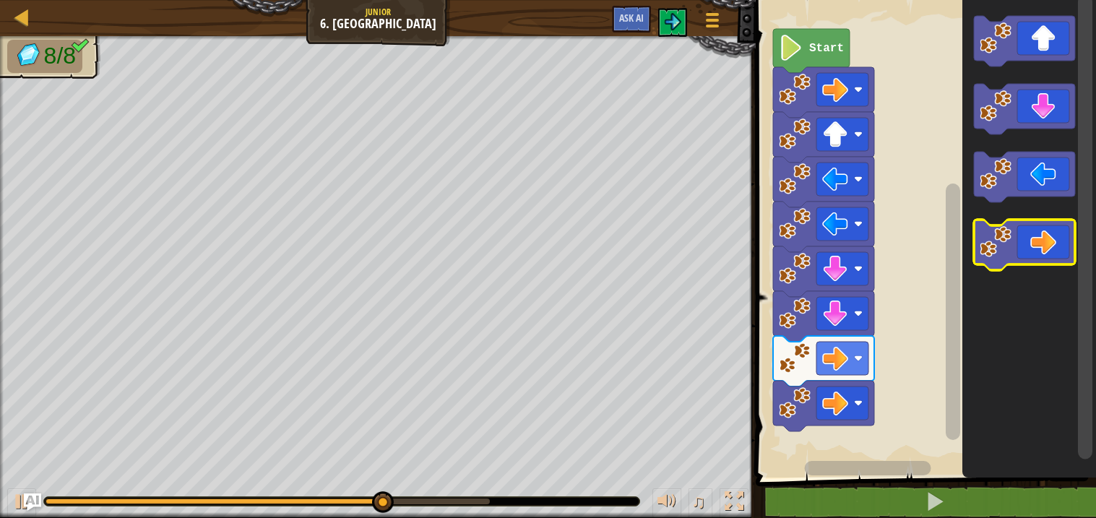
click at [1047, 241] on icon "Blockly Workspace" at bounding box center [1024, 245] width 101 height 51
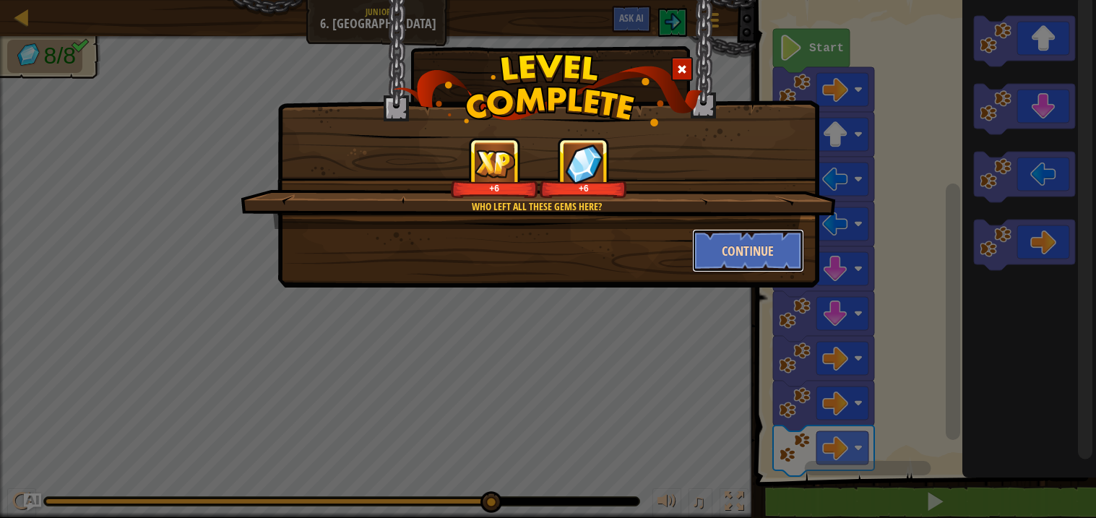
click at [726, 246] on button "Continue" at bounding box center [748, 250] width 112 height 43
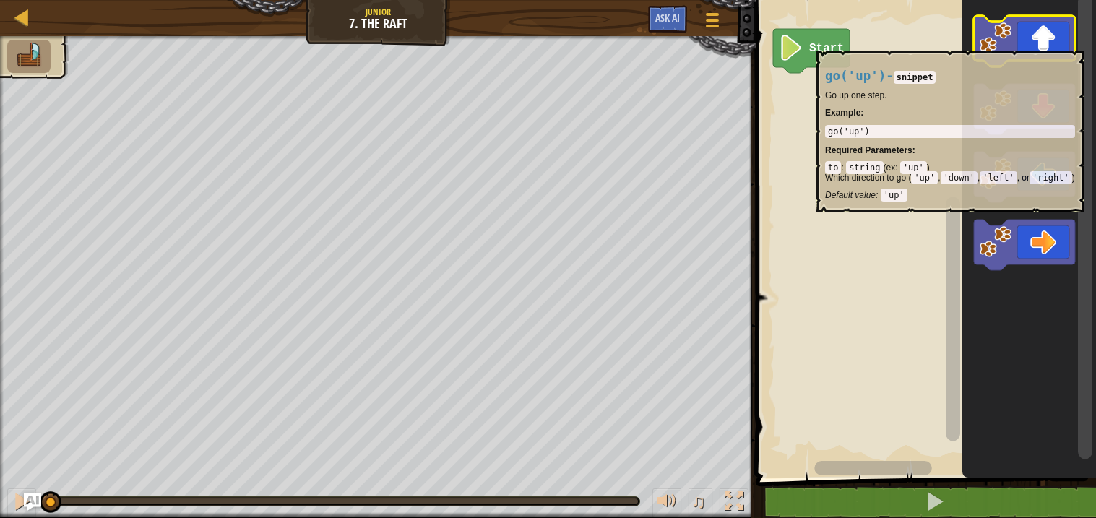
click at [1052, 43] on icon "Blockly Workspace" at bounding box center [1024, 41] width 101 height 51
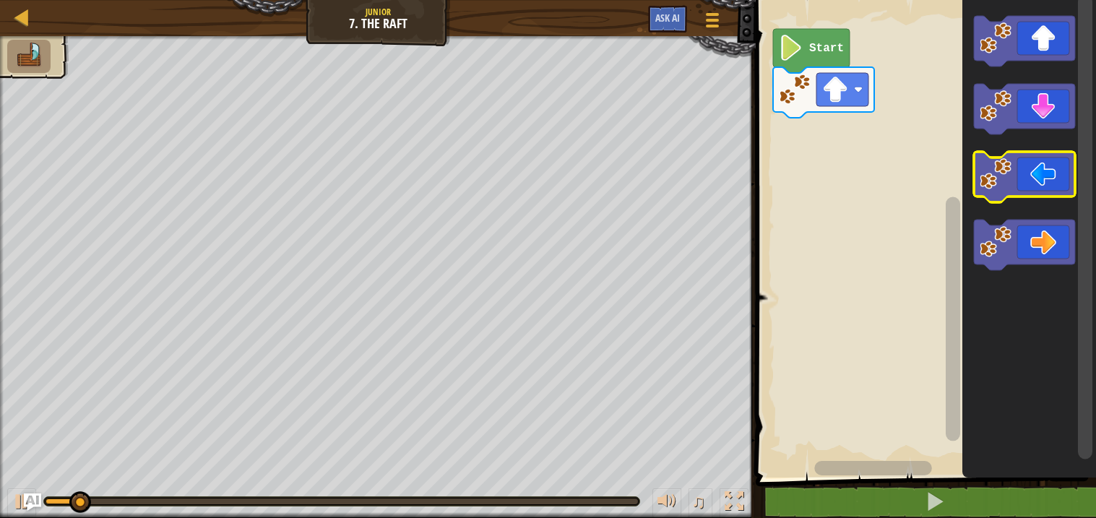
click at [1052, 173] on icon "Blockly Workspace" at bounding box center [1024, 177] width 101 height 51
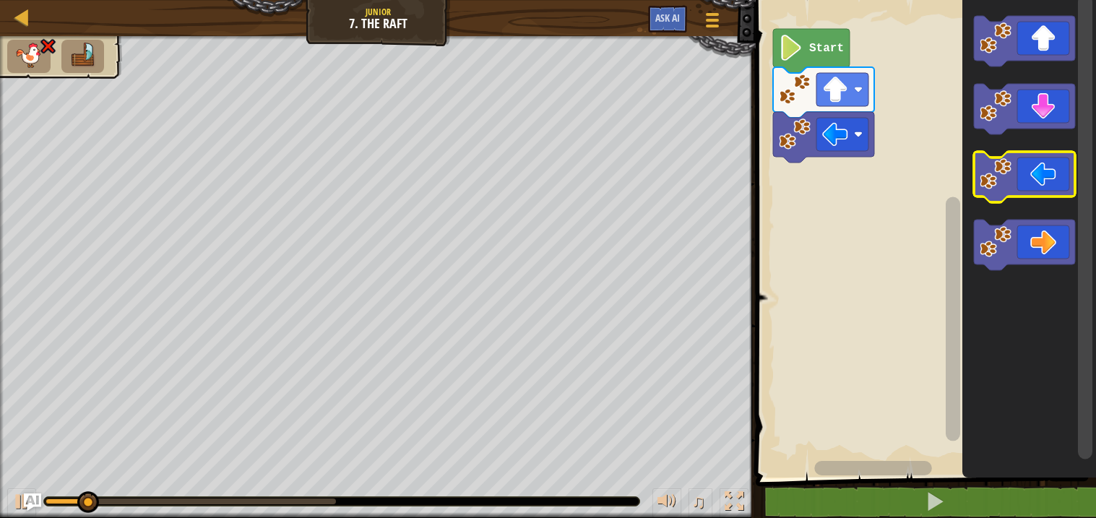
click at [1052, 173] on icon "Blockly Workspace" at bounding box center [1024, 177] width 101 height 51
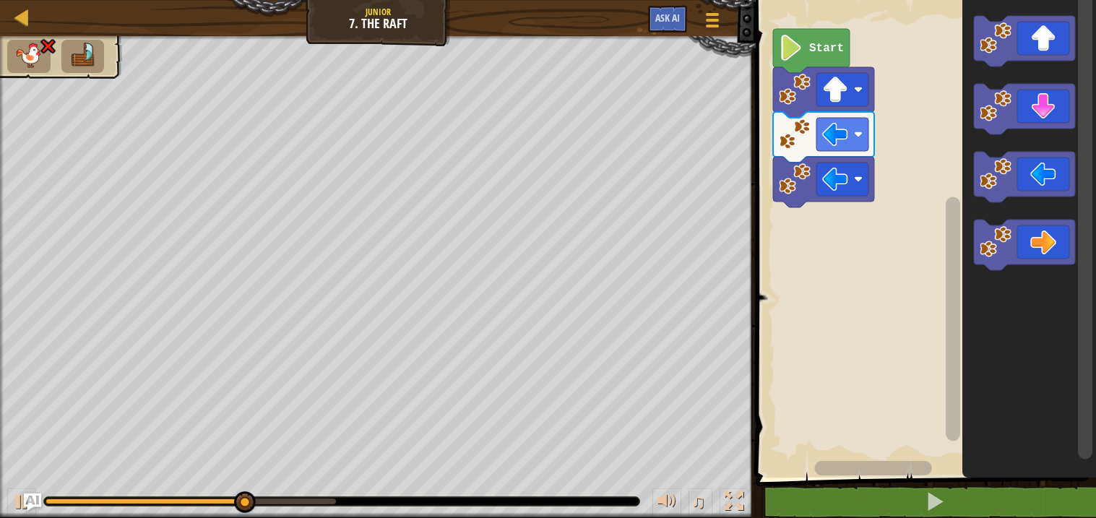
click at [804, 148] on image "Blockly Workspace" at bounding box center [795, 134] width 32 height 32
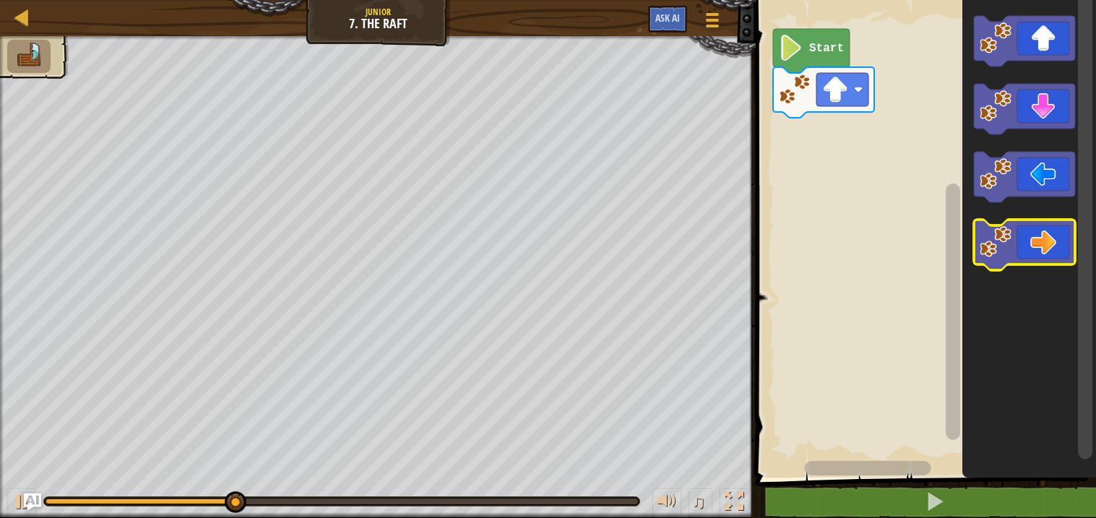
click at [1033, 237] on icon "Blockly Workspace" at bounding box center [1024, 245] width 101 height 51
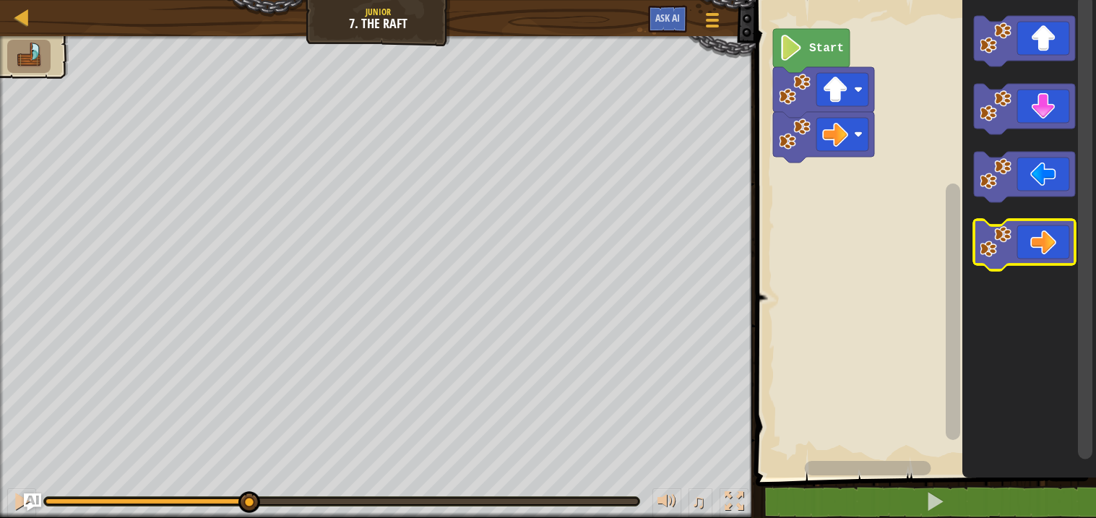
click at [1033, 237] on icon "Blockly Workspace" at bounding box center [1024, 245] width 101 height 51
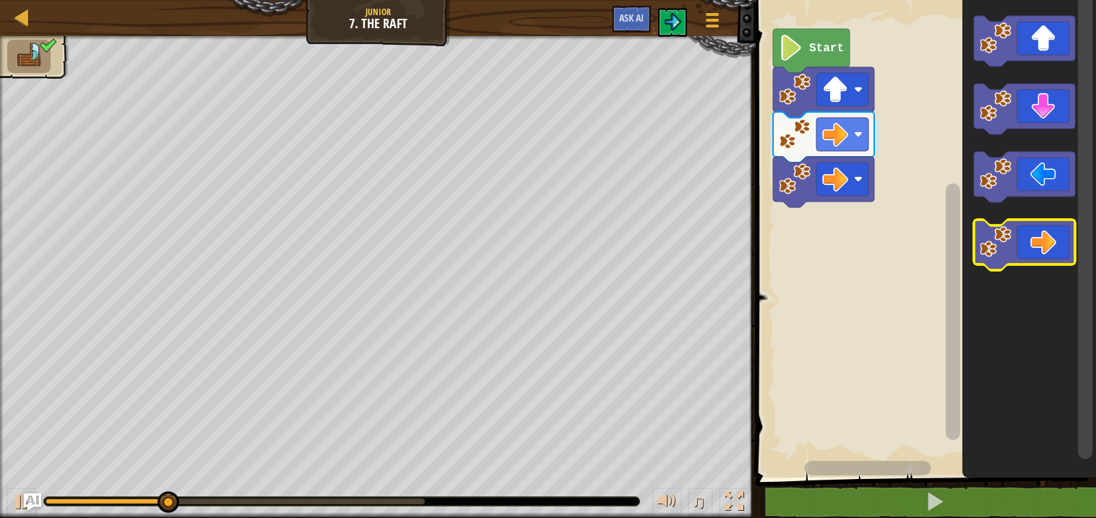
click at [1033, 237] on icon "Blockly Workspace" at bounding box center [1024, 245] width 101 height 51
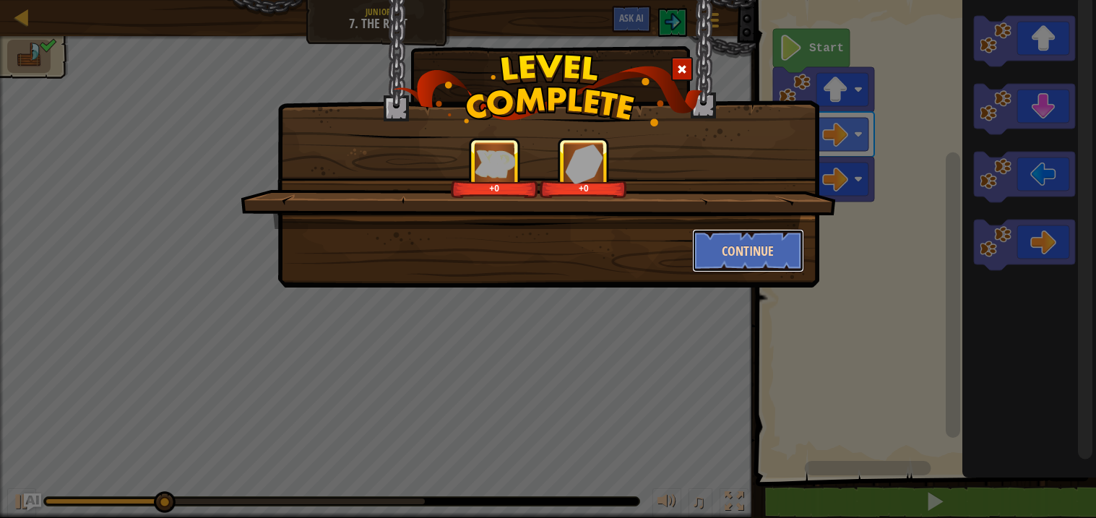
click at [710, 244] on button "Continue" at bounding box center [748, 250] width 112 height 43
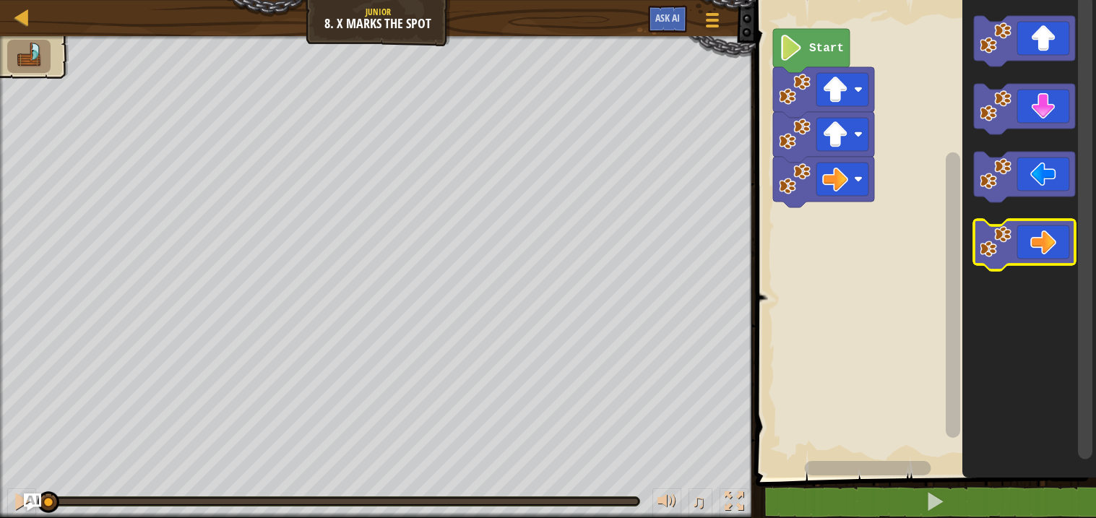
click at [1027, 254] on icon "Blockly Workspace" at bounding box center [1024, 245] width 101 height 51
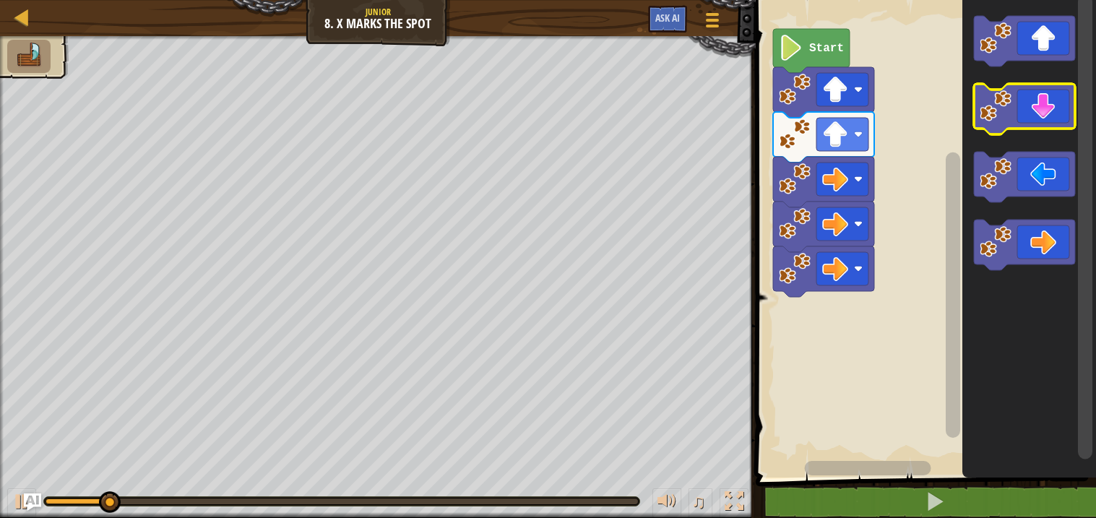
click at [1052, 106] on icon "Blockly Workspace" at bounding box center [1024, 109] width 101 height 51
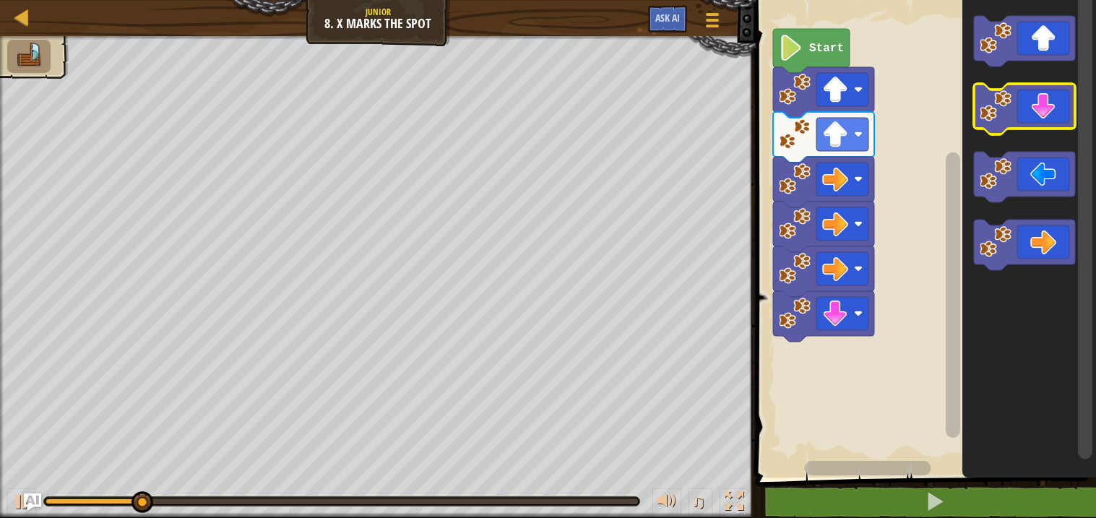
click at [1052, 106] on icon "Blockly Workspace" at bounding box center [1024, 109] width 101 height 51
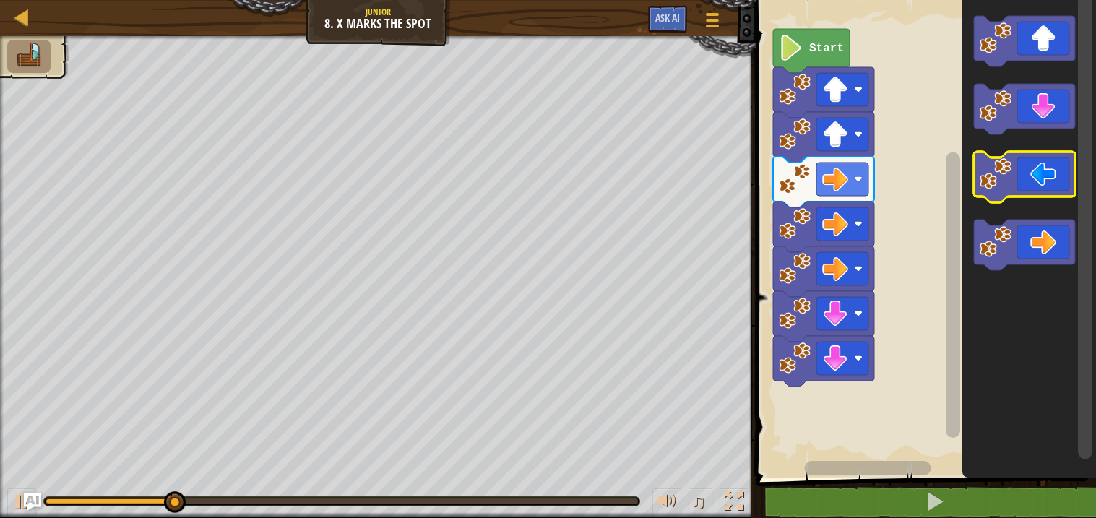
click at [1010, 187] on image "Blockly Workspace" at bounding box center [996, 174] width 32 height 32
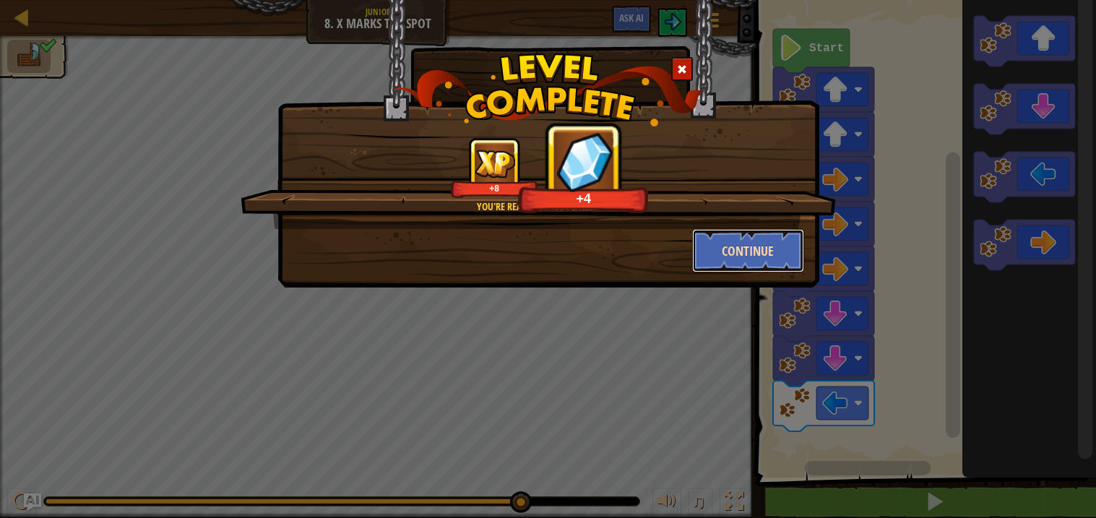
click at [718, 244] on button "Continue" at bounding box center [748, 250] width 112 height 43
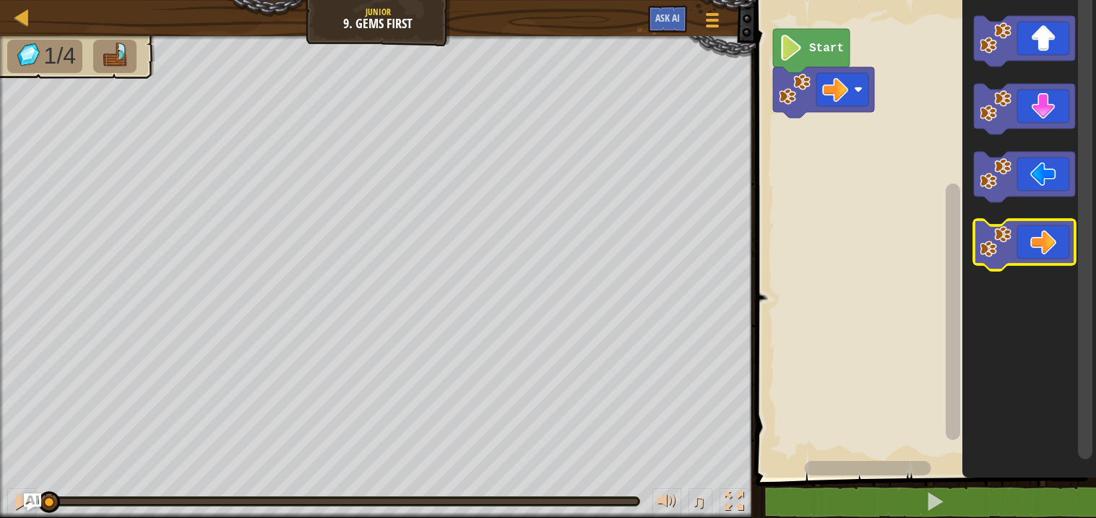
click at [1037, 246] on icon "Blockly Workspace" at bounding box center [1024, 245] width 101 height 51
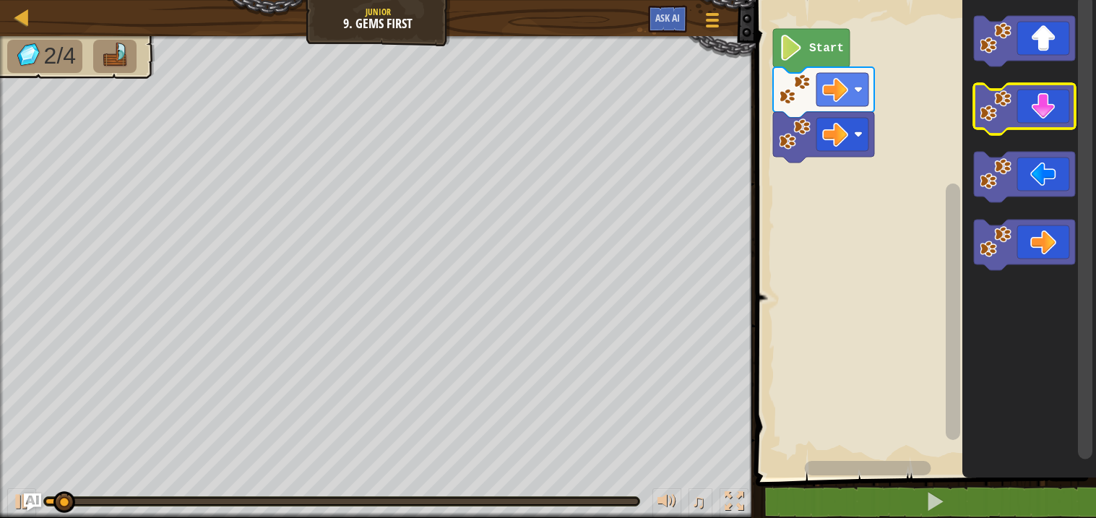
click at [1054, 124] on icon "Blockly Workspace" at bounding box center [1024, 109] width 101 height 51
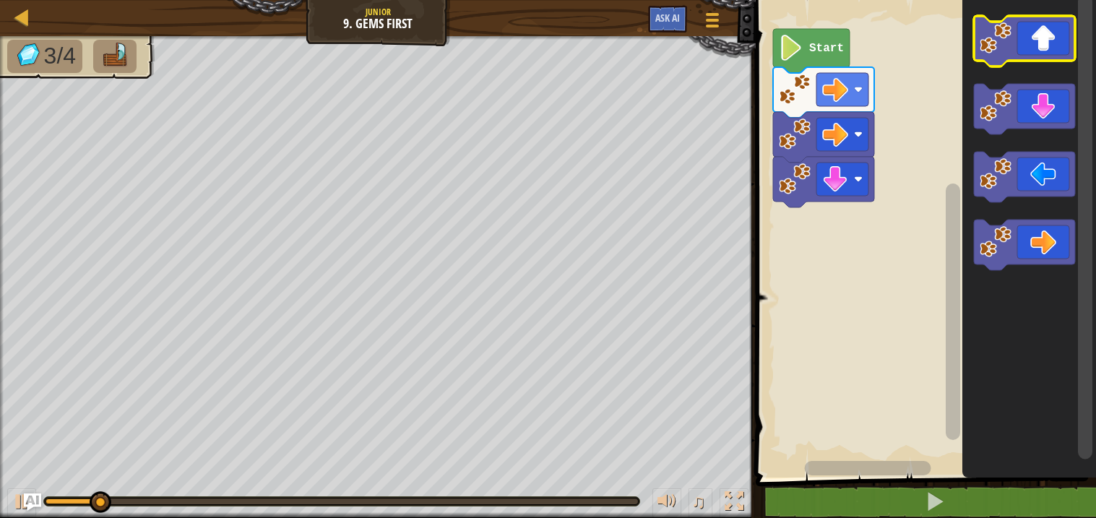
click at [1050, 64] on rect "Blockly Workspace" at bounding box center [1024, 41] width 101 height 51
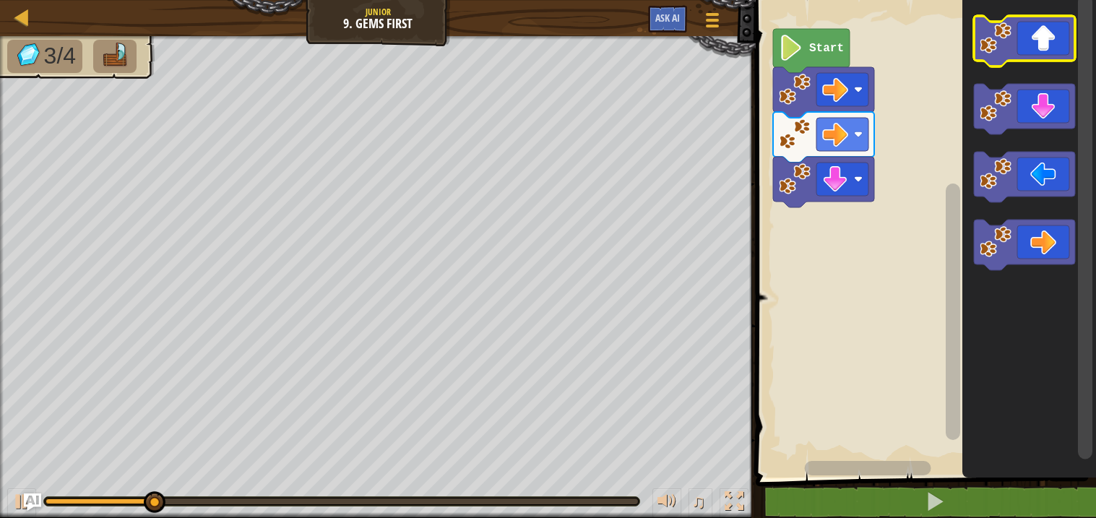
click at [1056, 36] on icon "Blockly Workspace" at bounding box center [1024, 41] width 101 height 51
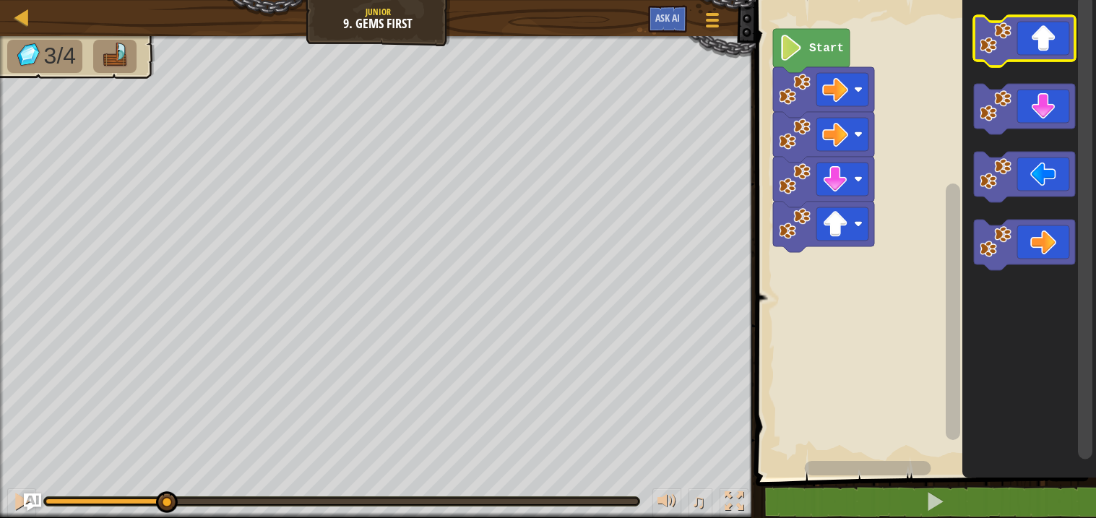
click at [1056, 36] on icon "Blockly Workspace" at bounding box center [1024, 41] width 101 height 51
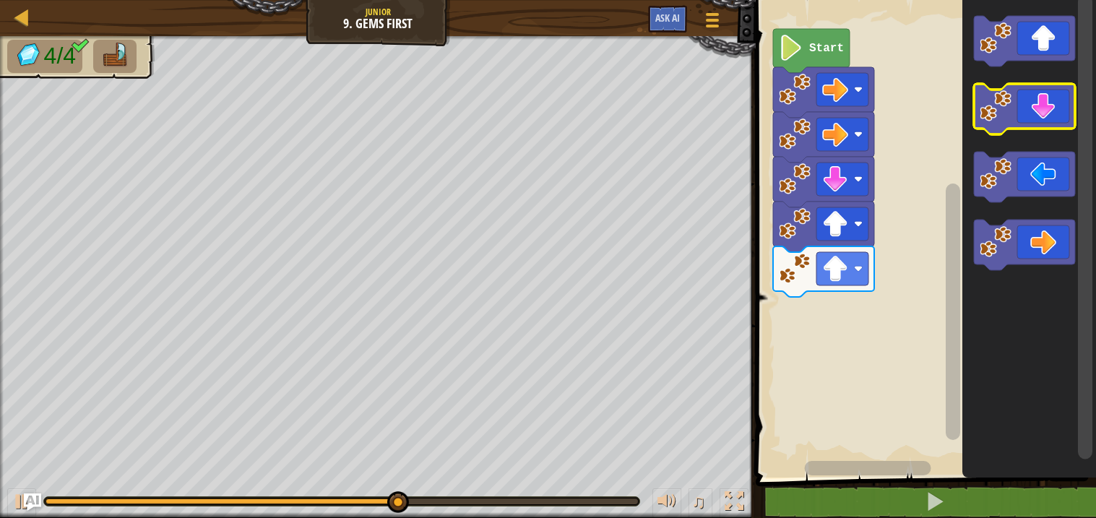
click at [1044, 115] on icon "Blockly Workspace" at bounding box center [1024, 109] width 101 height 51
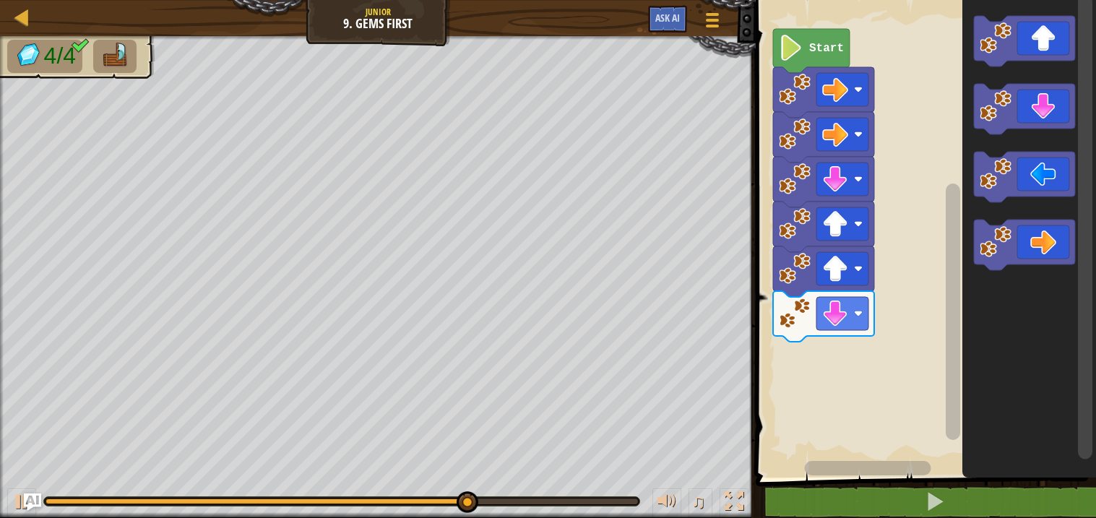
click at [1043, 240] on icon "Blockly Workspace" at bounding box center [1024, 245] width 101 height 51
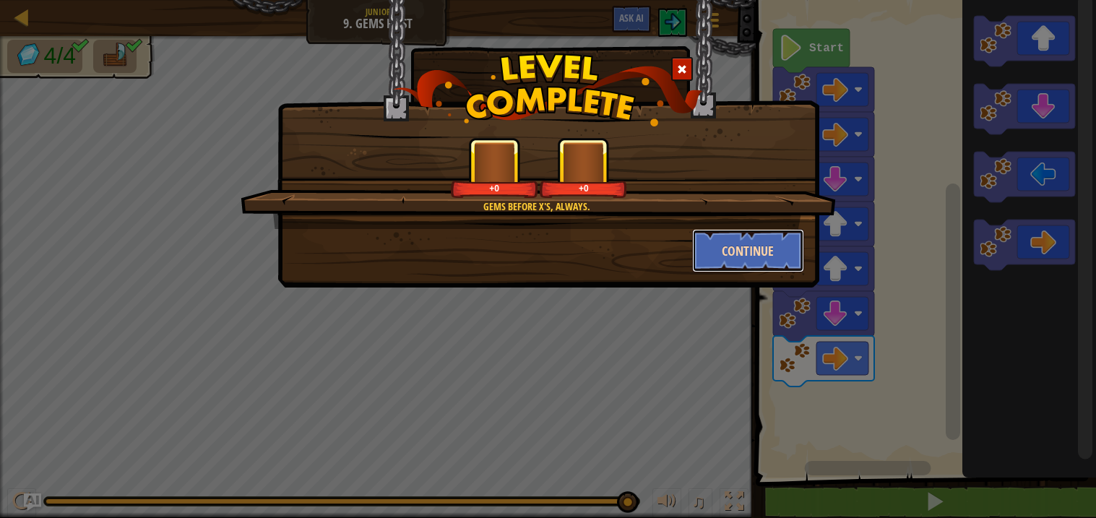
click at [738, 257] on button "Continue" at bounding box center [748, 250] width 112 height 43
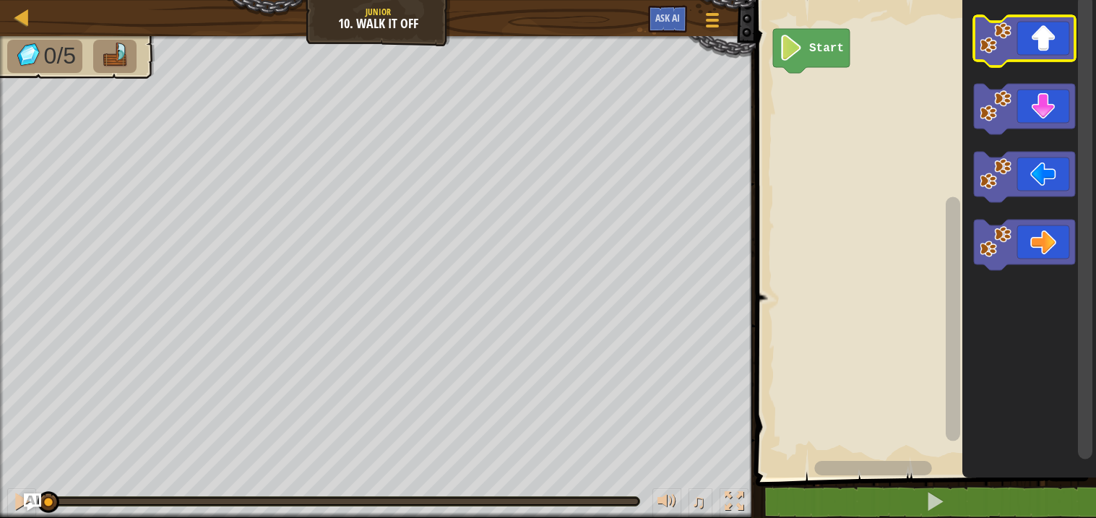
click at [1049, 44] on icon "Blockly Workspace" at bounding box center [1024, 41] width 101 height 51
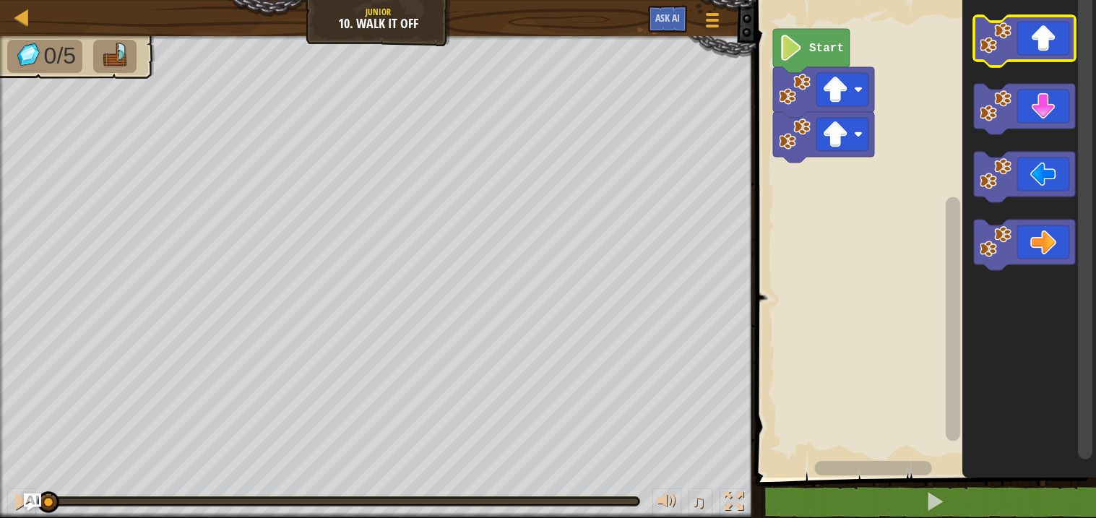
click at [1049, 44] on icon "Blockly Workspace" at bounding box center [1024, 41] width 101 height 51
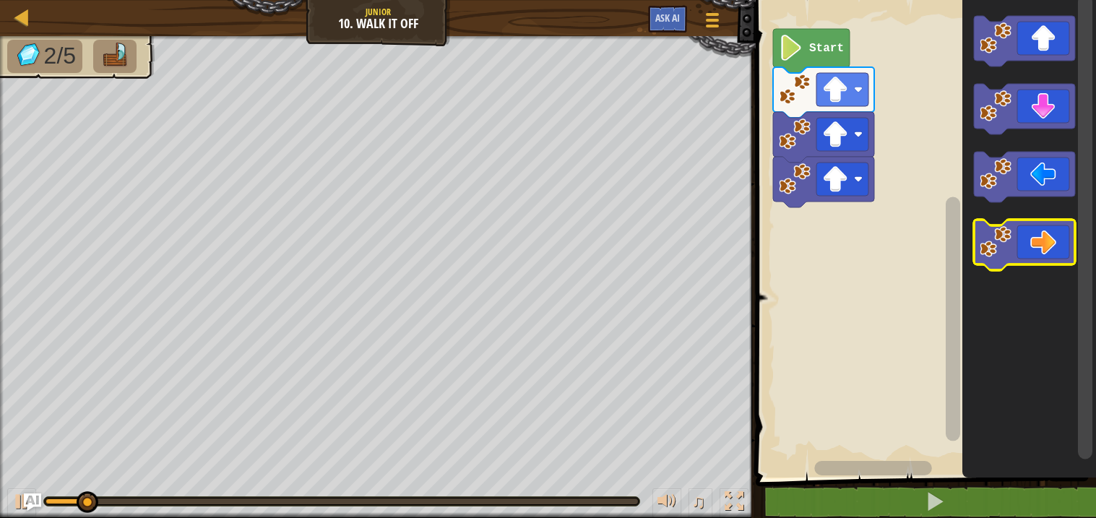
click at [1035, 226] on icon "Blockly Workspace" at bounding box center [1024, 245] width 101 height 51
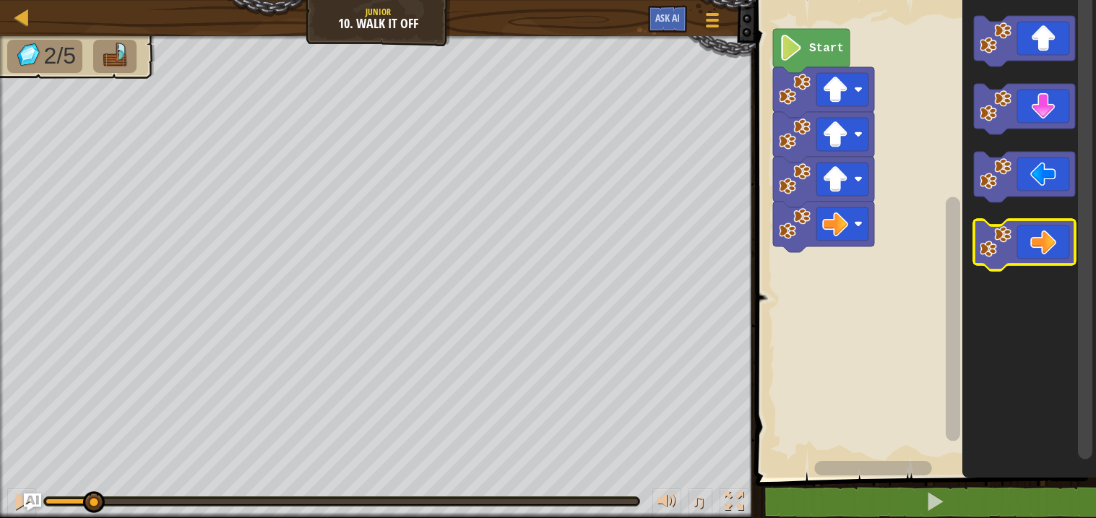
click at [1035, 226] on icon "Blockly Workspace" at bounding box center [1024, 245] width 101 height 51
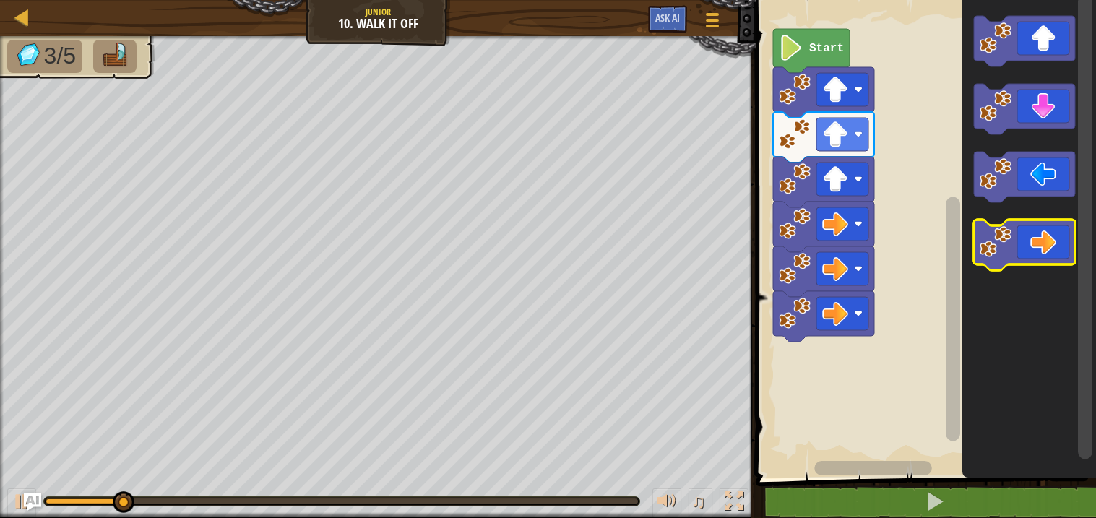
click at [1034, 238] on icon "Blockly Workspace" at bounding box center [1024, 245] width 101 height 51
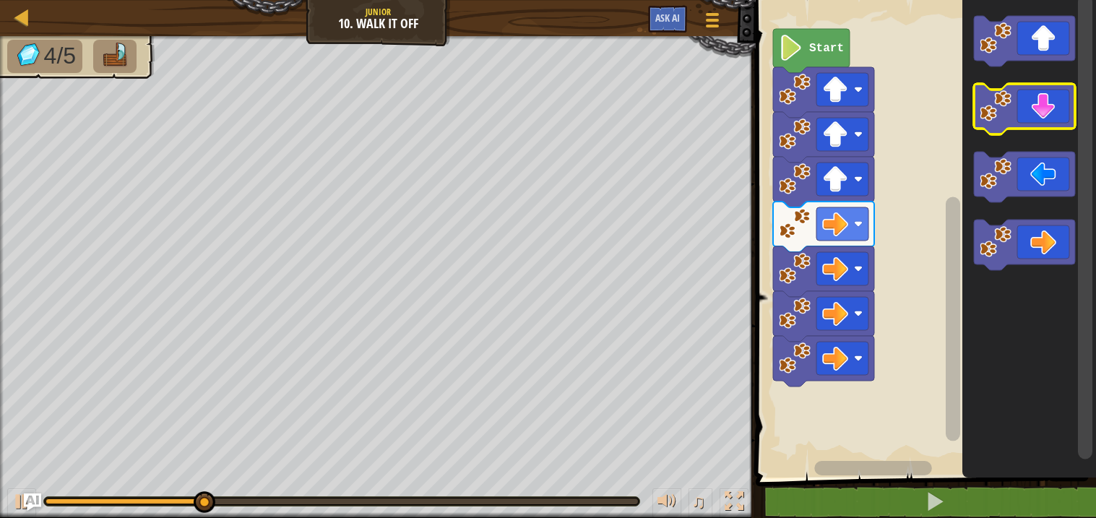
click at [1049, 127] on icon "Blockly Workspace" at bounding box center [1024, 109] width 101 height 51
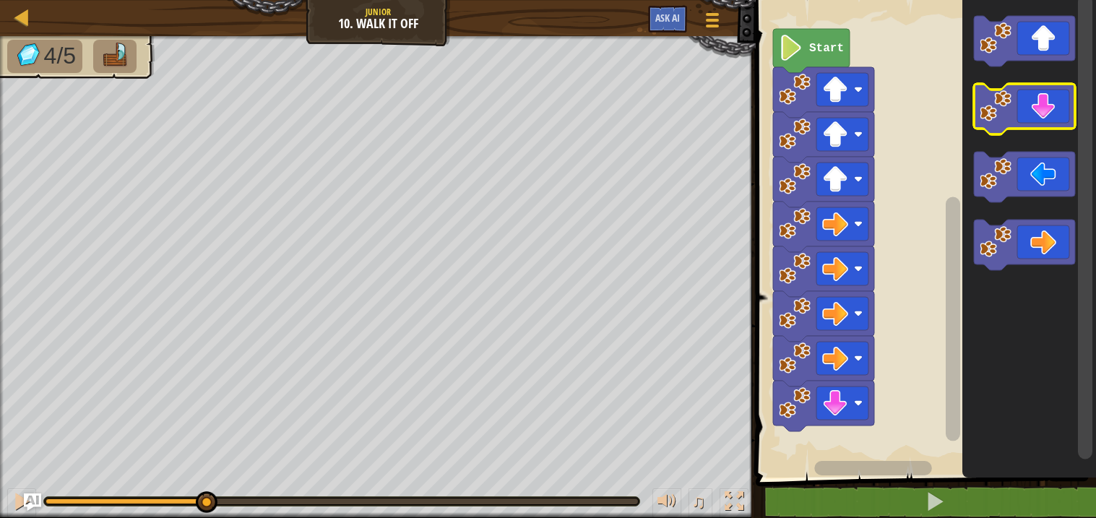
click at [1049, 127] on icon "Blockly Workspace" at bounding box center [1024, 109] width 101 height 51
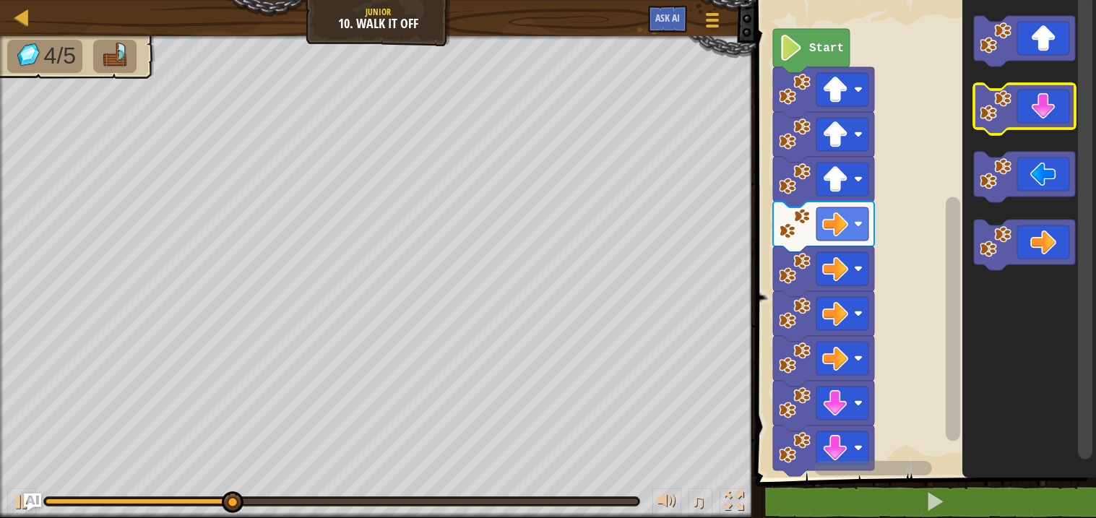
click at [1049, 127] on icon "Blockly Workspace" at bounding box center [1024, 109] width 101 height 51
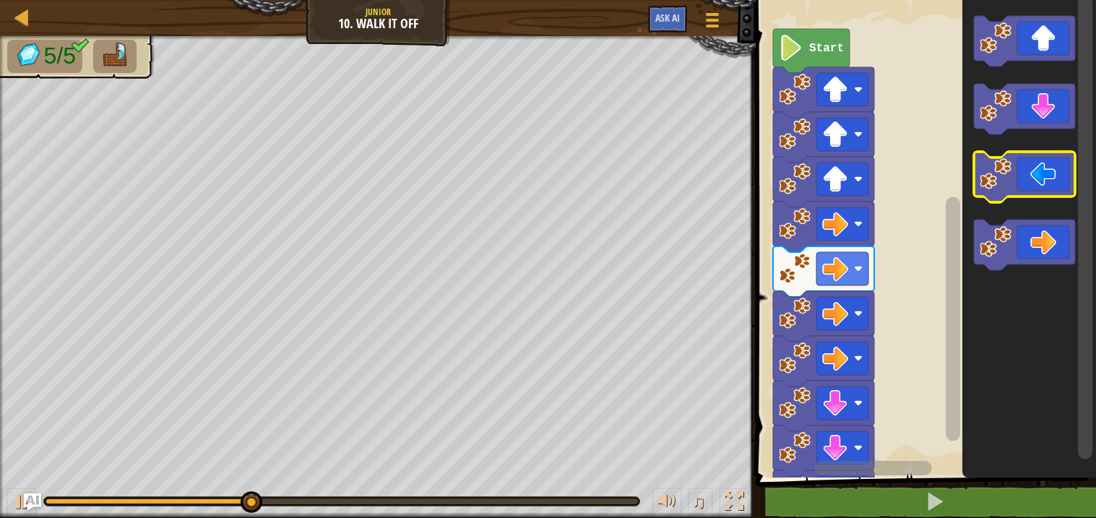
click at [1031, 180] on icon "Blockly Workspace" at bounding box center [1024, 177] width 101 height 51
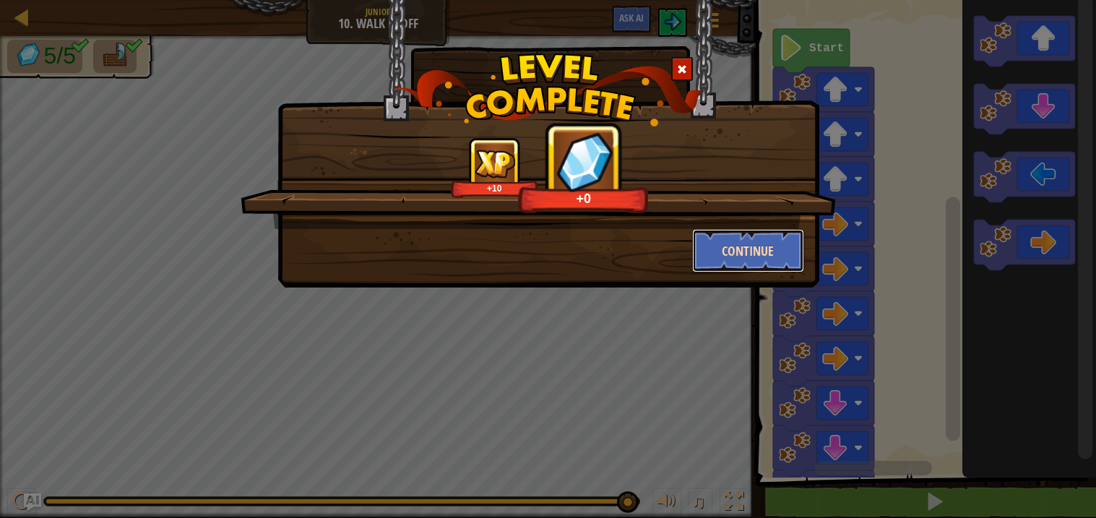
click at [756, 251] on button "Continue" at bounding box center [748, 250] width 112 height 43
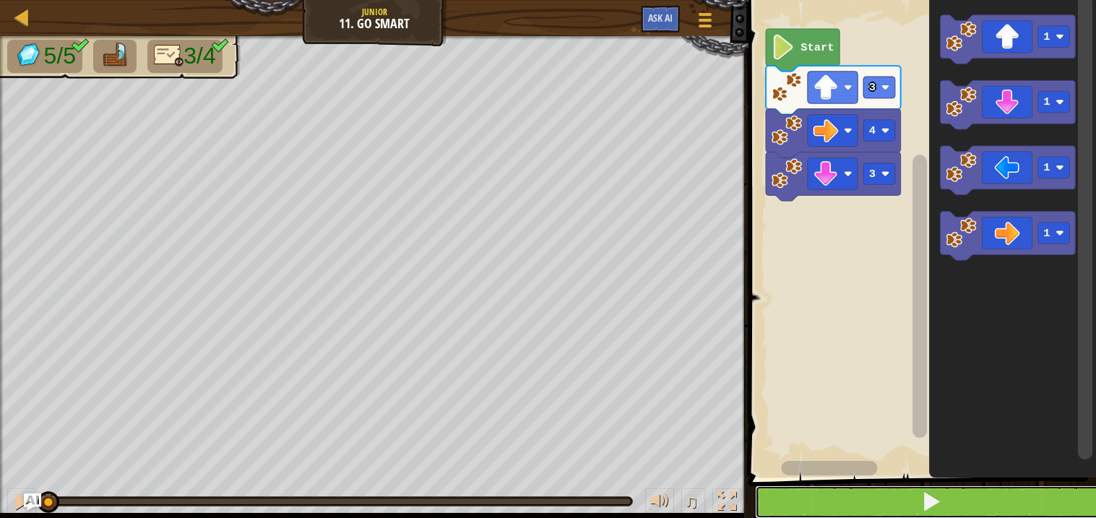
click at [984, 501] on button at bounding box center [931, 501] width 352 height 33
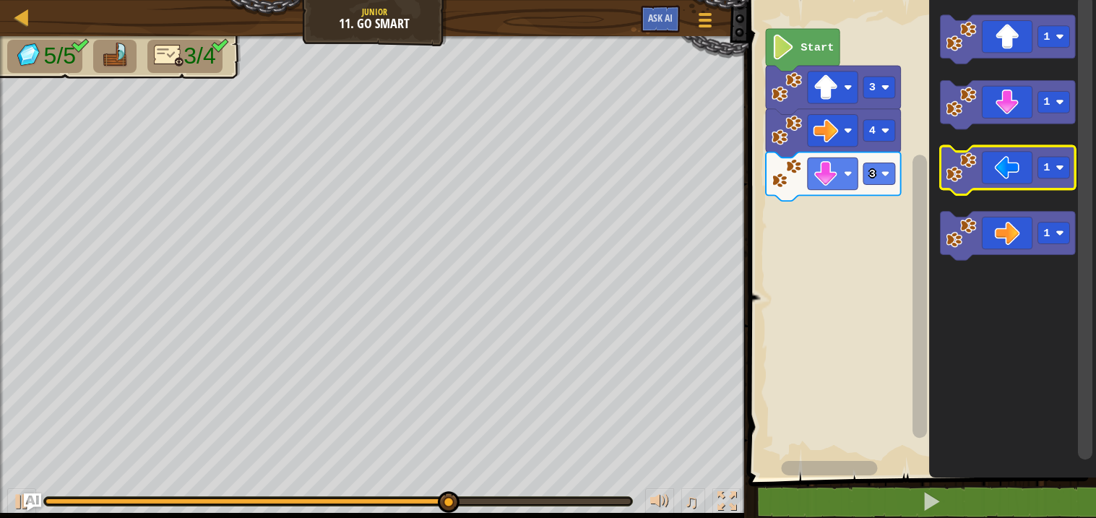
click at [1009, 187] on icon "Blockly Workspace" at bounding box center [1008, 170] width 135 height 48
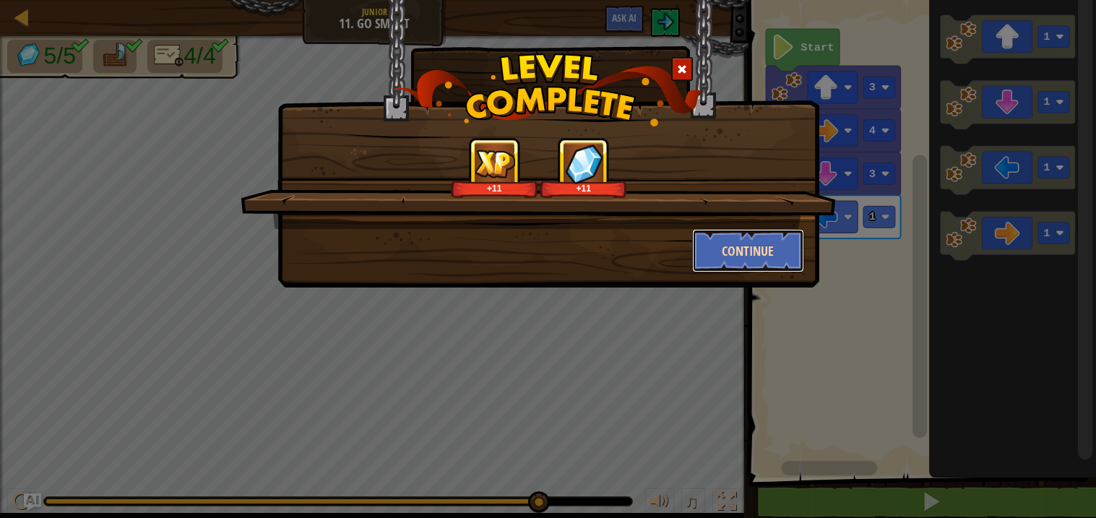
click at [725, 259] on button "Continue" at bounding box center [748, 250] width 112 height 43
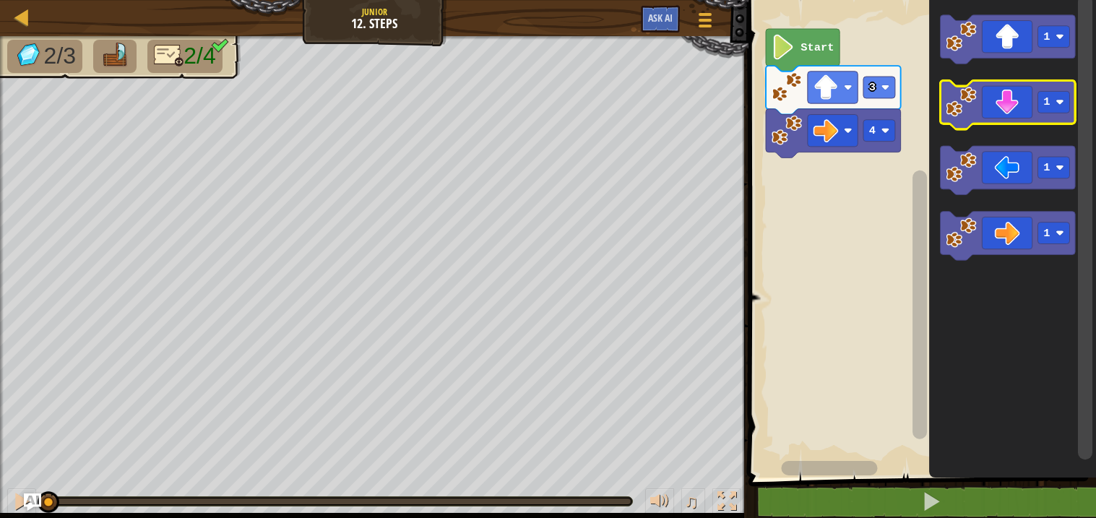
click at [1012, 111] on icon "Blockly Workspace" at bounding box center [1008, 104] width 135 height 48
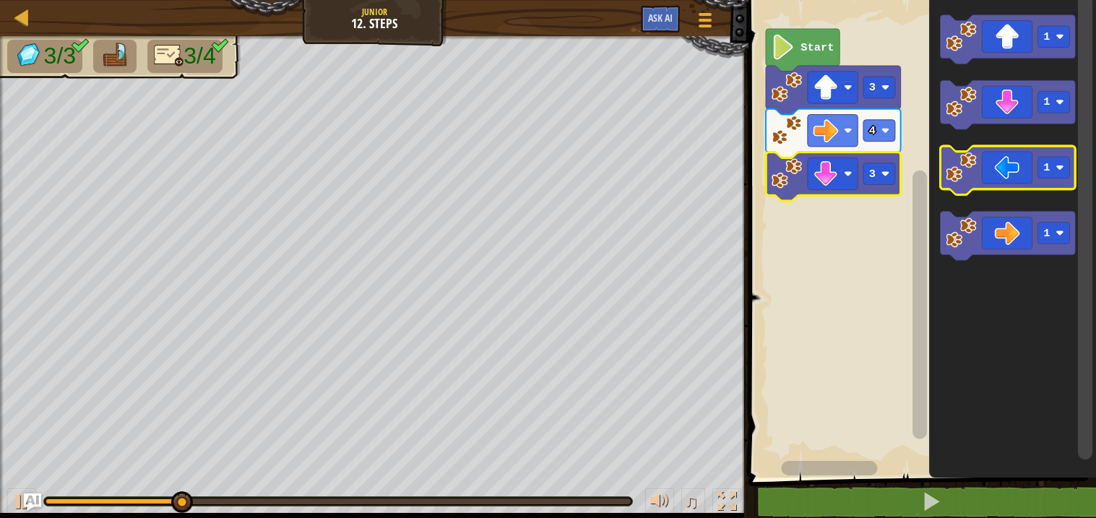
click at [1014, 191] on rect "Blockly Workspace" at bounding box center [1008, 170] width 135 height 48
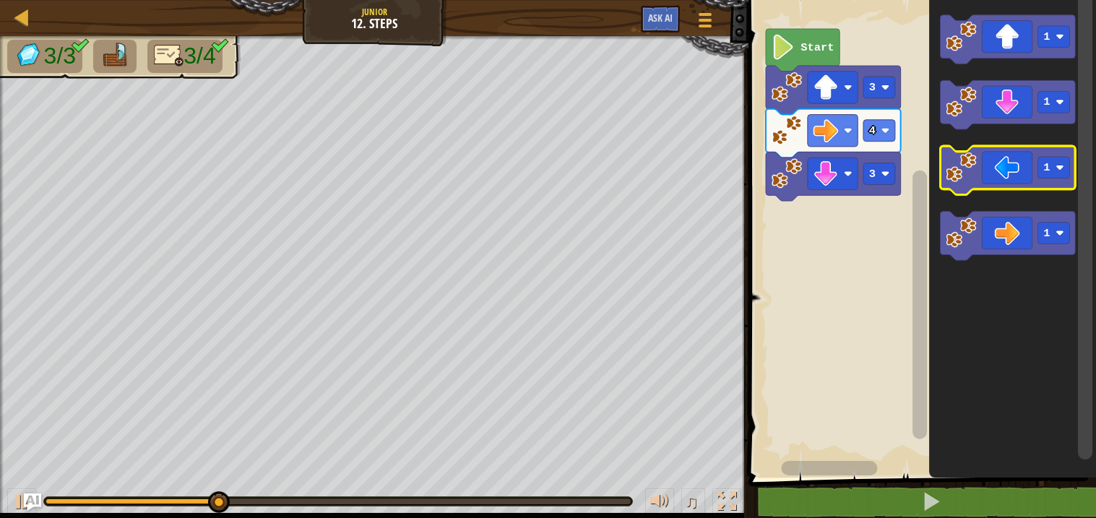
click at [1022, 184] on icon "Blockly Workspace" at bounding box center [1008, 170] width 135 height 48
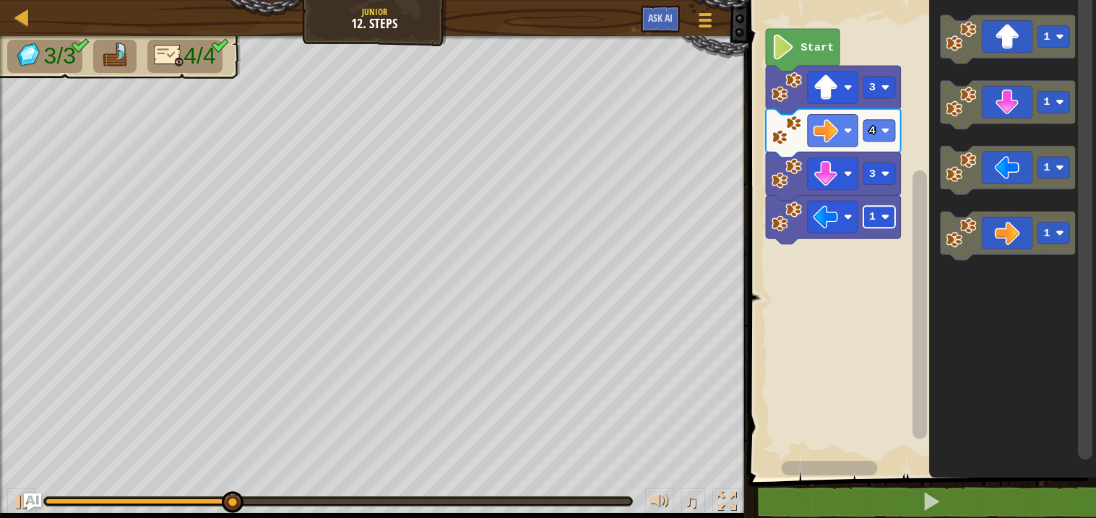
click at [872, 221] on text "1" at bounding box center [872, 216] width 7 height 13
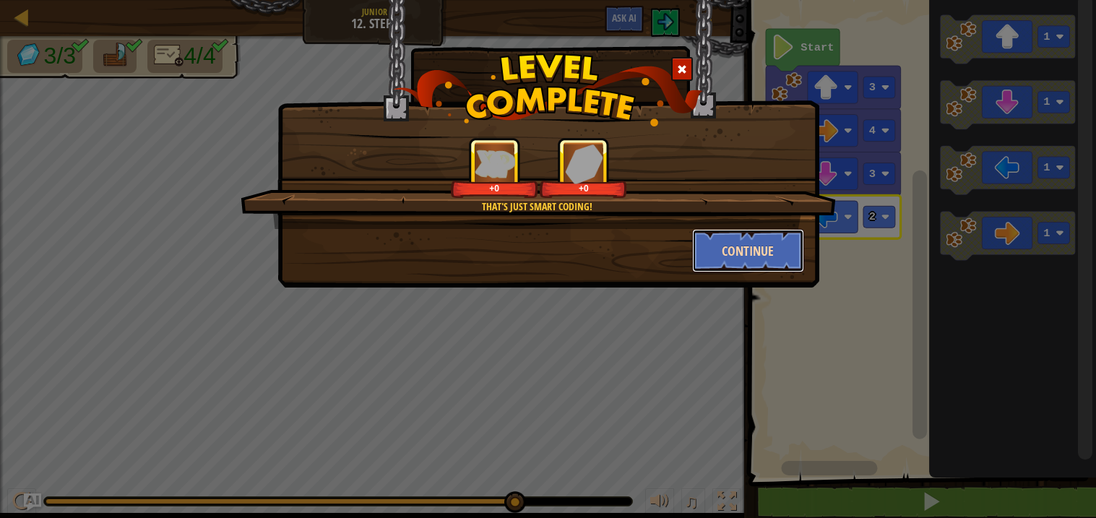
click at [753, 234] on button "Continue" at bounding box center [748, 250] width 112 height 43
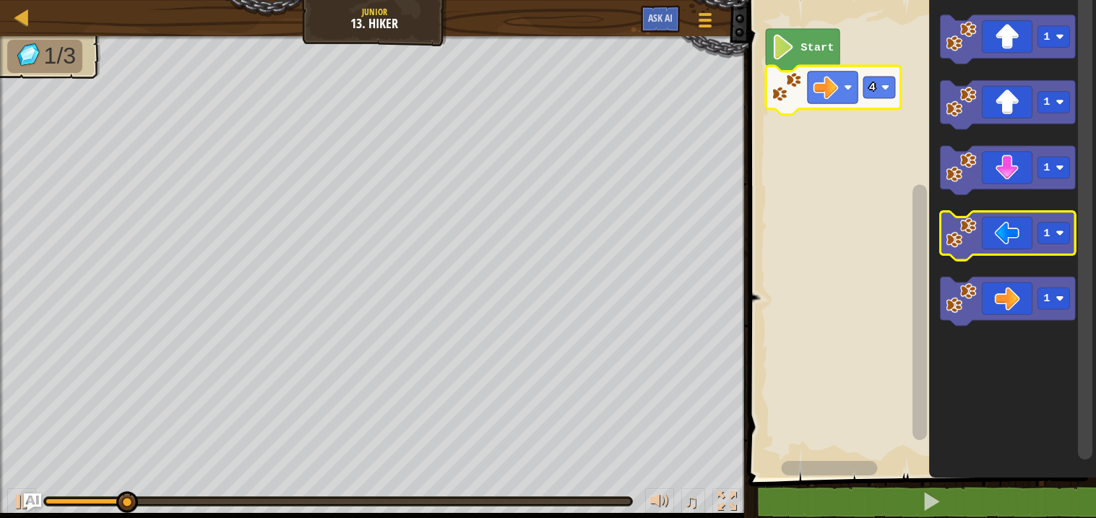
click at [1019, 220] on icon "Blockly Workspace" at bounding box center [1008, 236] width 135 height 48
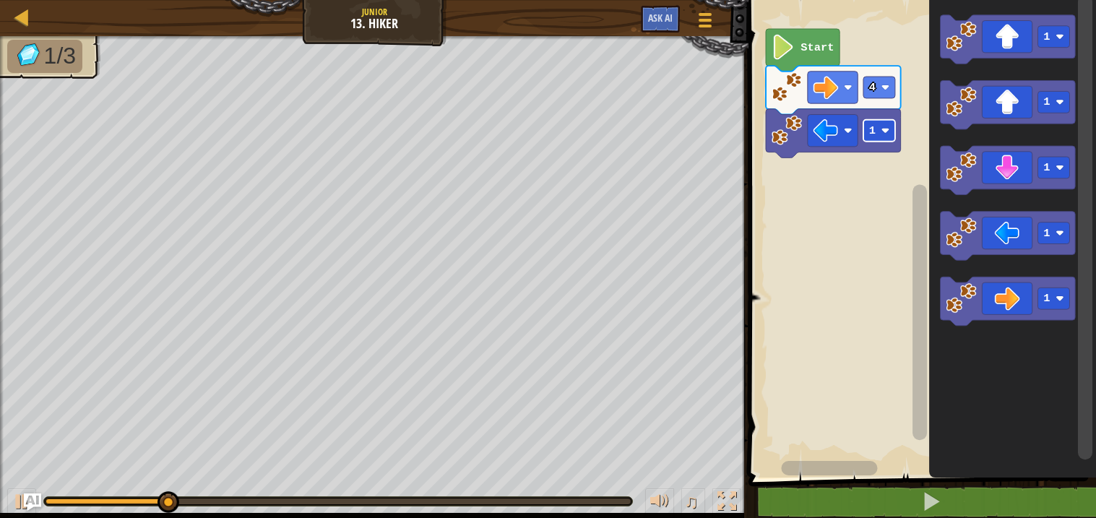
click at [879, 131] on rect "Blockly Workspace" at bounding box center [879, 131] width 32 height 22
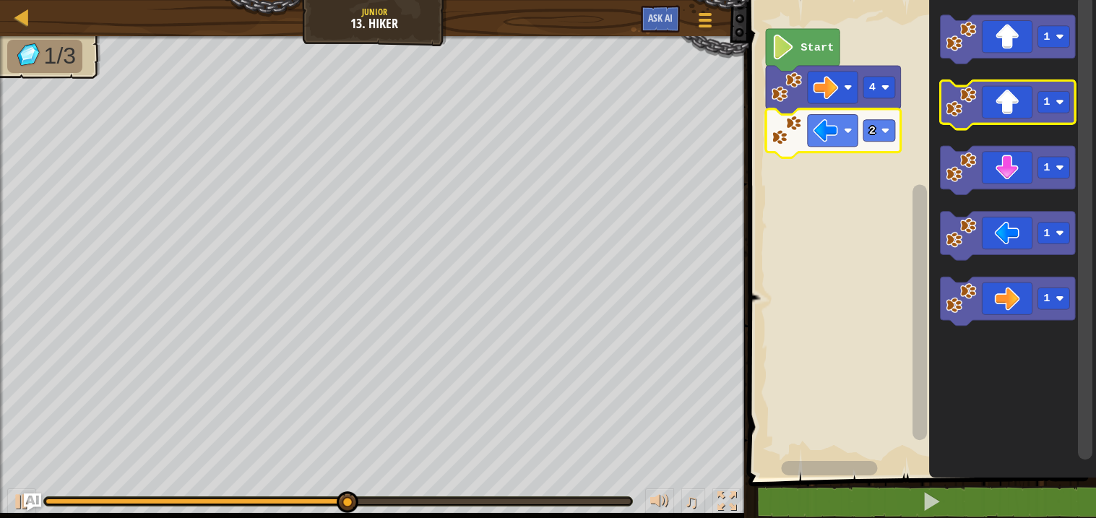
click at [999, 112] on icon "Blockly Workspace" at bounding box center [1008, 104] width 135 height 48
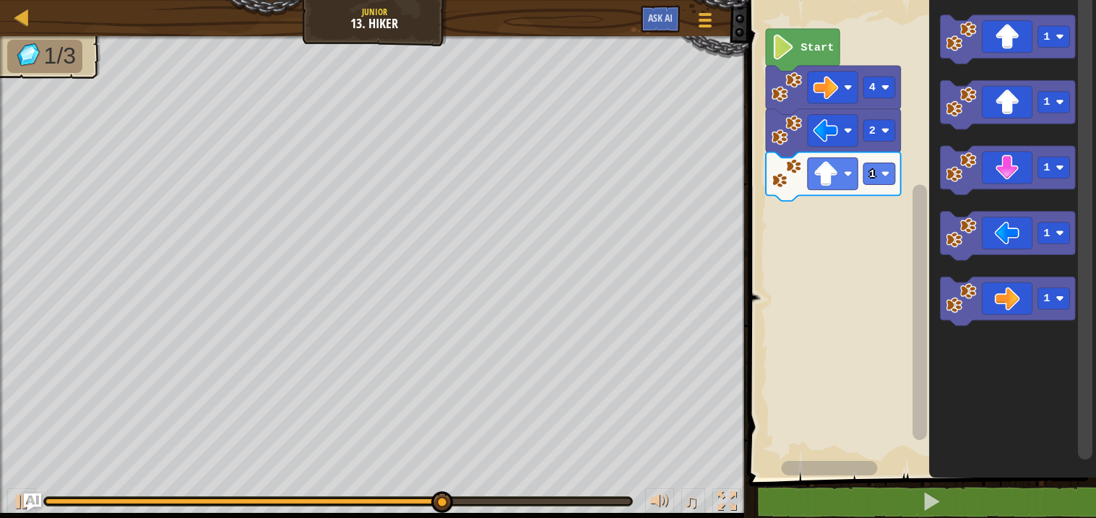
click at [899, 184] on icon "Blockly Workspace" at bounding box center [833, 176] width 135 height 48
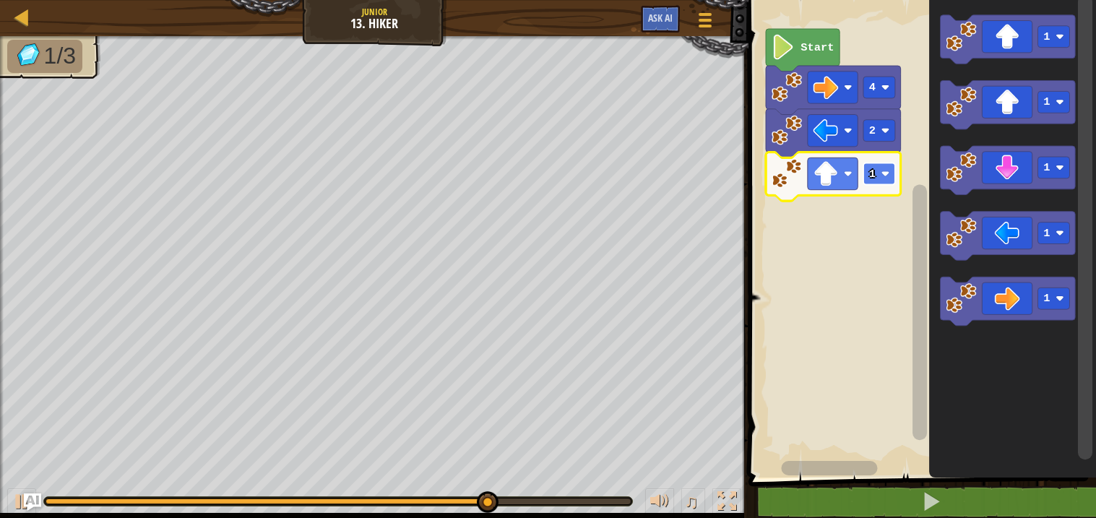
click at [881, 174] on rect "Blockly Workspace" at bounding box center [879, 174] width 32 height 22
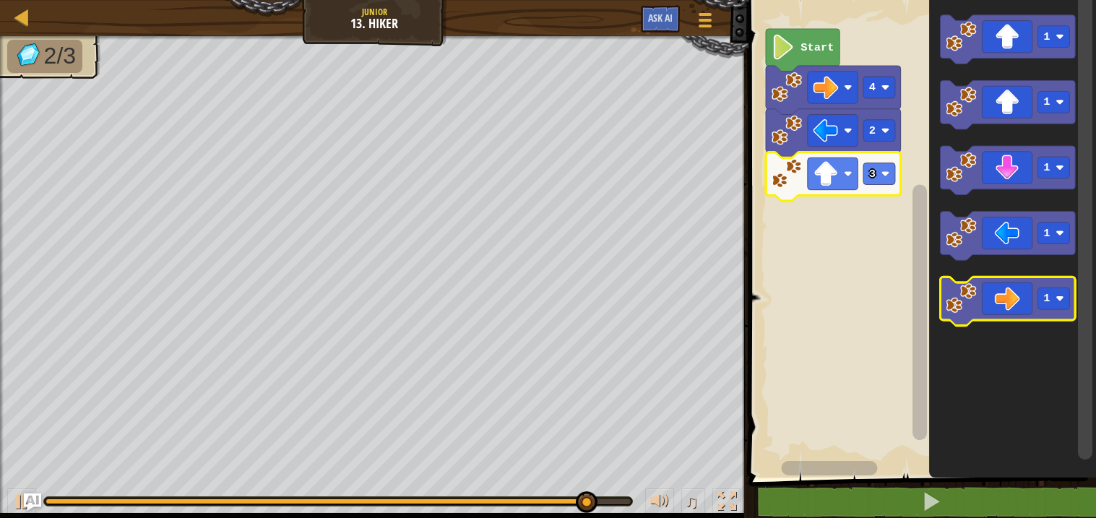
click at [1006, 282] on icon "Blockly Workspace" at bounding box center [1008, 301] width 135 height 48
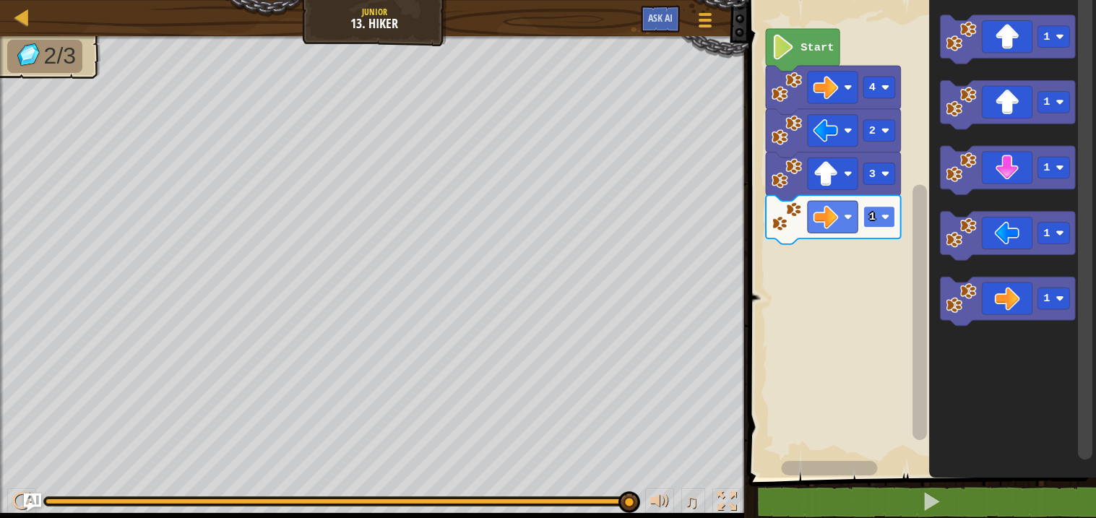
click at [876, 223] on rect "Blockly Workspace" at bounding box center [879, 217] width 32 height 22
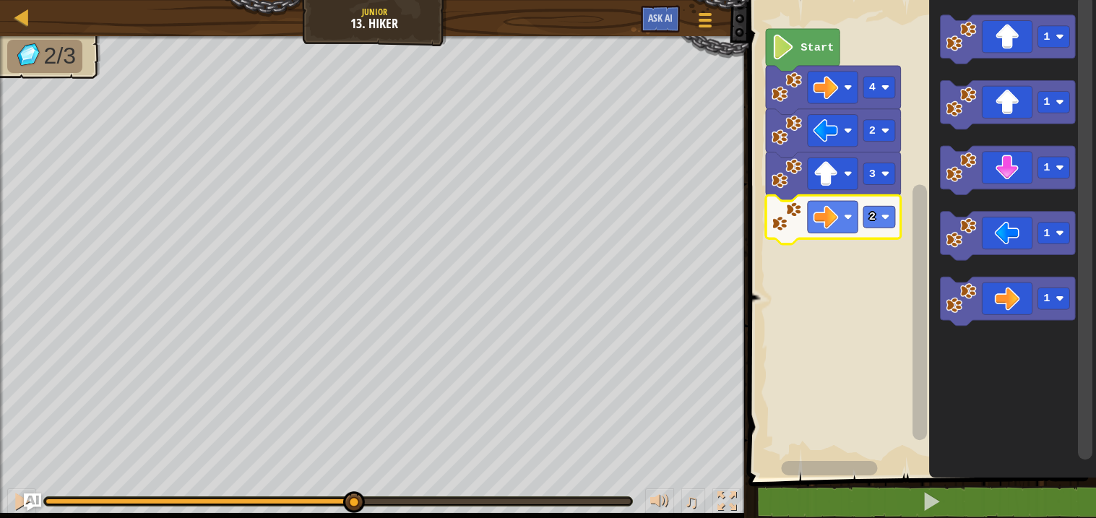
click at [258, 457] on div "2/3 ♫ Wolf Pup" at bounding box center [548, 277] width 1096 height 482
drag, startPoint x: 254, startPoint y: 490, endPoint x: 199, endPoint y: 498, distance: 56.2
click at [199, 498] on div "♫" at bounding box center [374, 497] width 748 height 43
drag, startPoint x: 255, startPoint y: 499, endPoint x: 0, endPoint y: 456, distance: 258.7
click at [0, 456] on div "2/3 ♫ Wolf Pup" at bounding box center [548, 277] width 1096 height 482
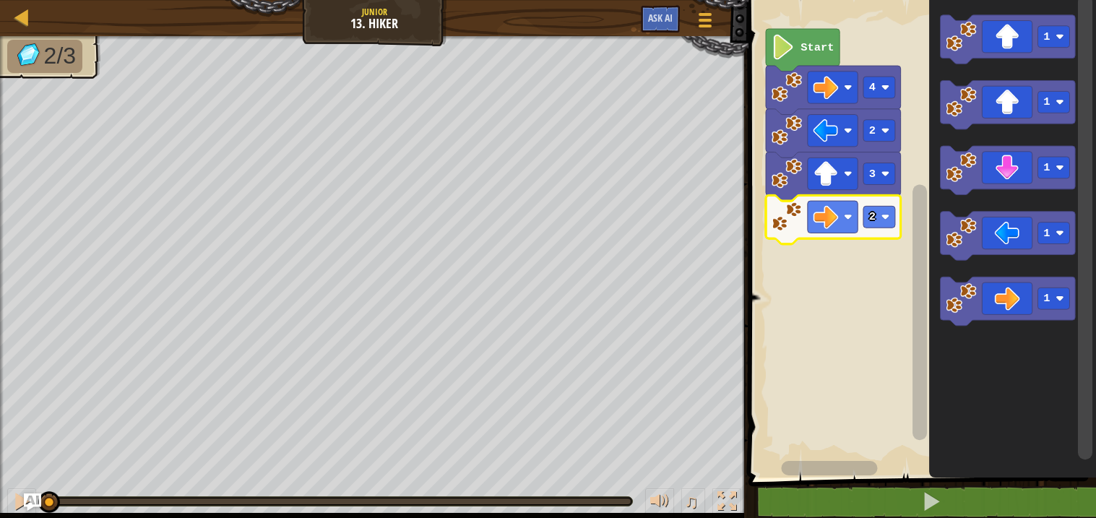
drag, startPoint x: 57, startPoint y: 495, endPoint x: 0, endPoint y: 420, distance: 93.8
click at [0, 420] on div "2/3 ♫ Wolf Pup" at bounding box center [548, 277] width 1096 height 482
click at [20, 495] on div at bounding box center [21, 501] width 19 height 19
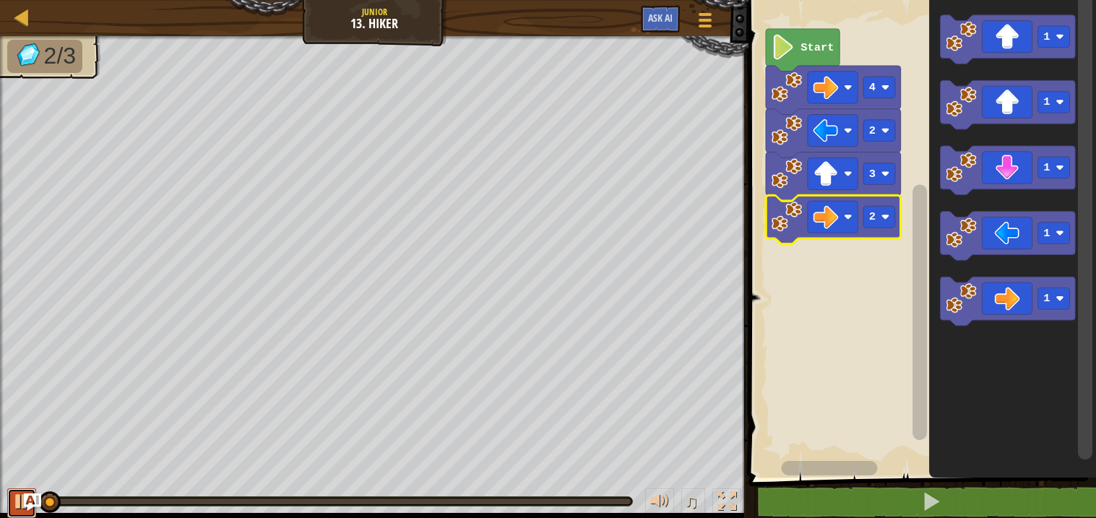
click at [20, 495] on div at bounding box center [21, 501] width 19 height 19
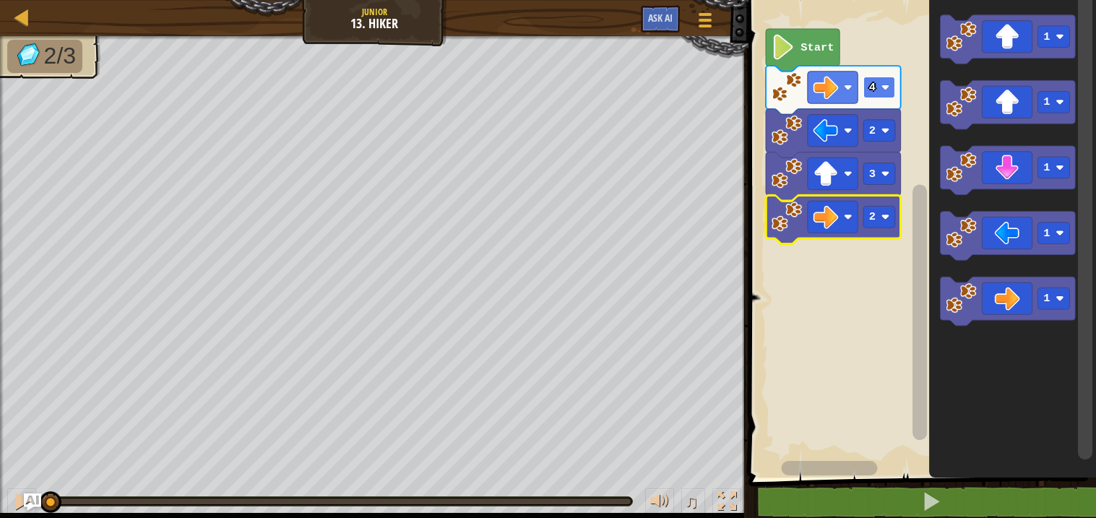
click at [875, 97] on rect "Blockly Workspace" at bounding box center [879, 88] width 32 height 22
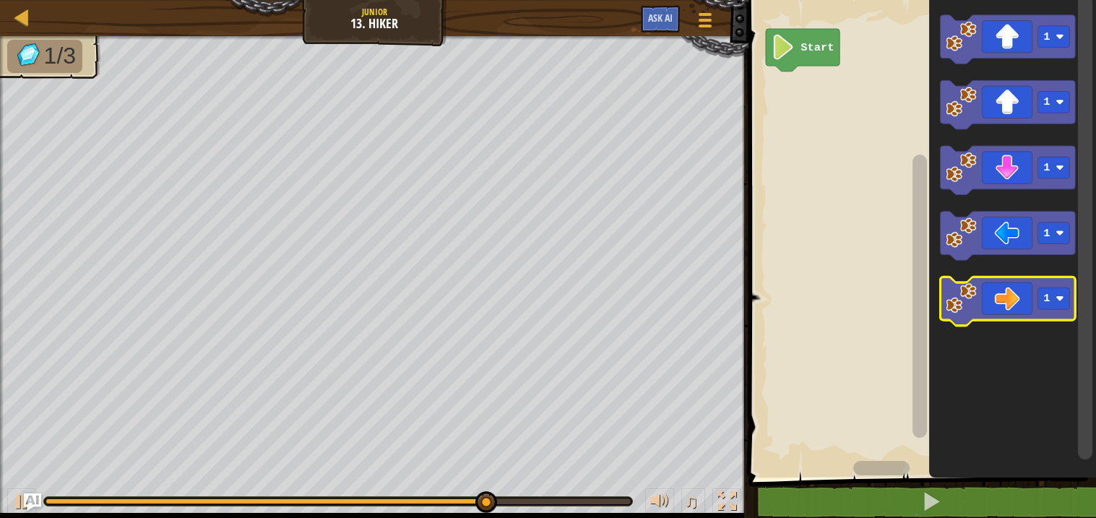
click at [1014, 303] on icon "Blockly Workspace" at bounding box center [1008, 301] width 135 height 48
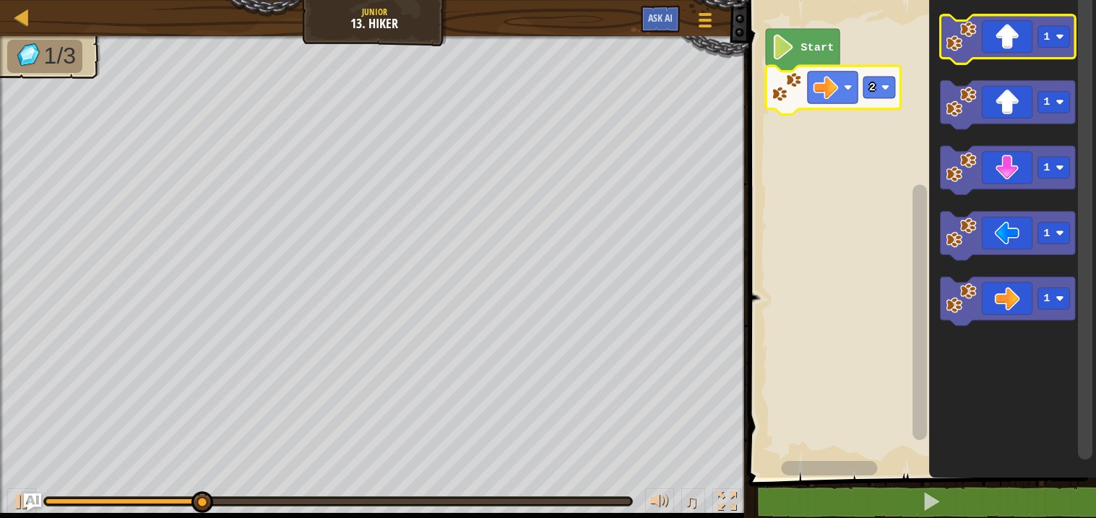
click at [1020, 49] on icon "Blockly Workspace" at bounding box center [1008, 39] width 135 height 48
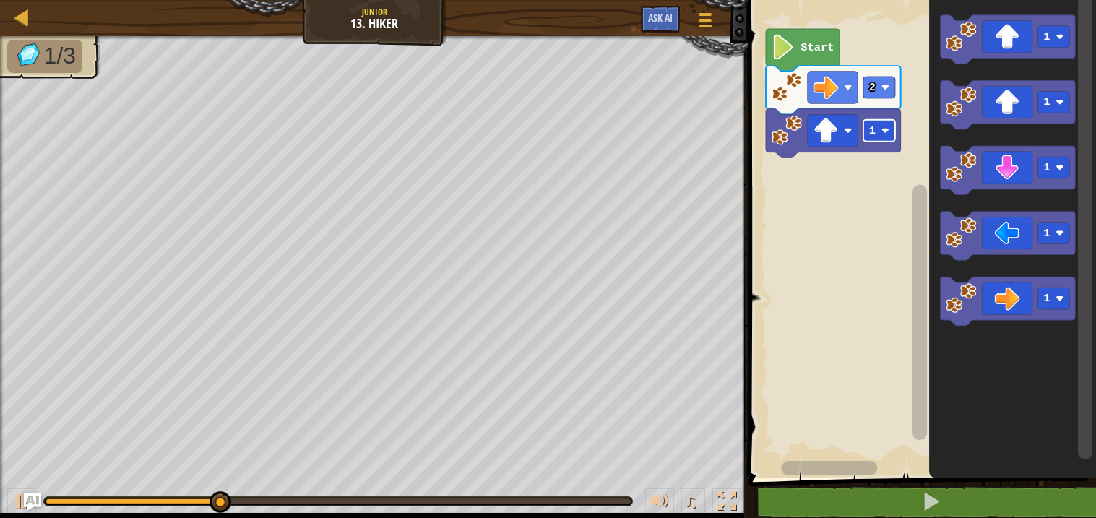
click at [870, 136] on text "1" at bounding box center [872, 130] width 7 height 13
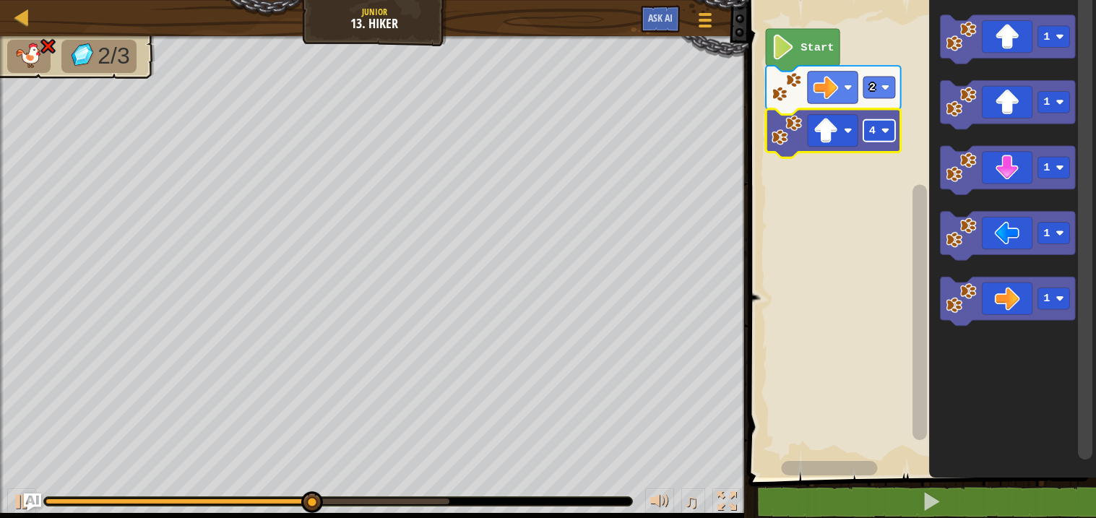
click at [885, 132] on image "Blockly Workspace" at bounding box center [885, 130] width 9 height 9
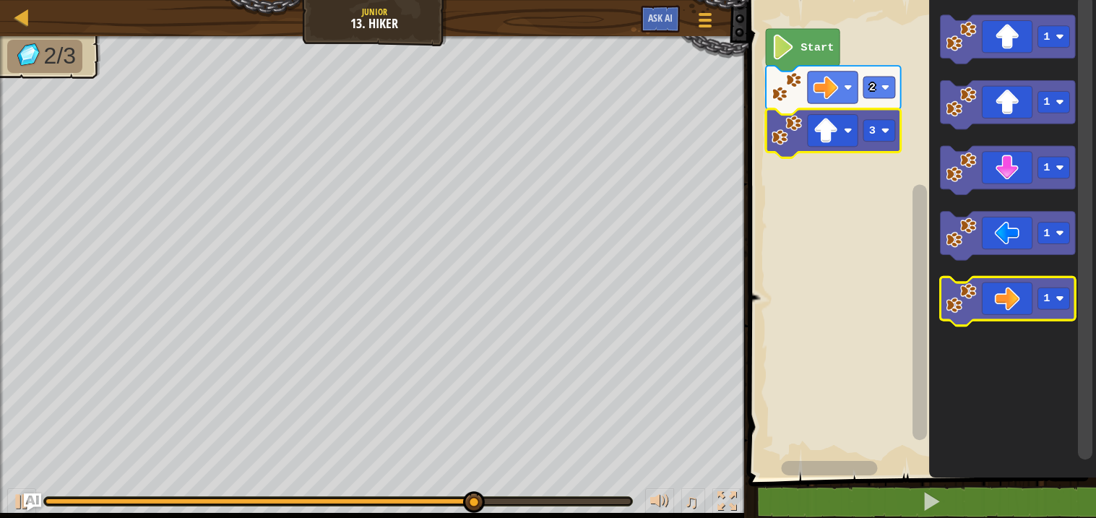
click at [998, 281] on icon "Blockly Workspace" at bounding box center [1008, 301] width 135 height 48
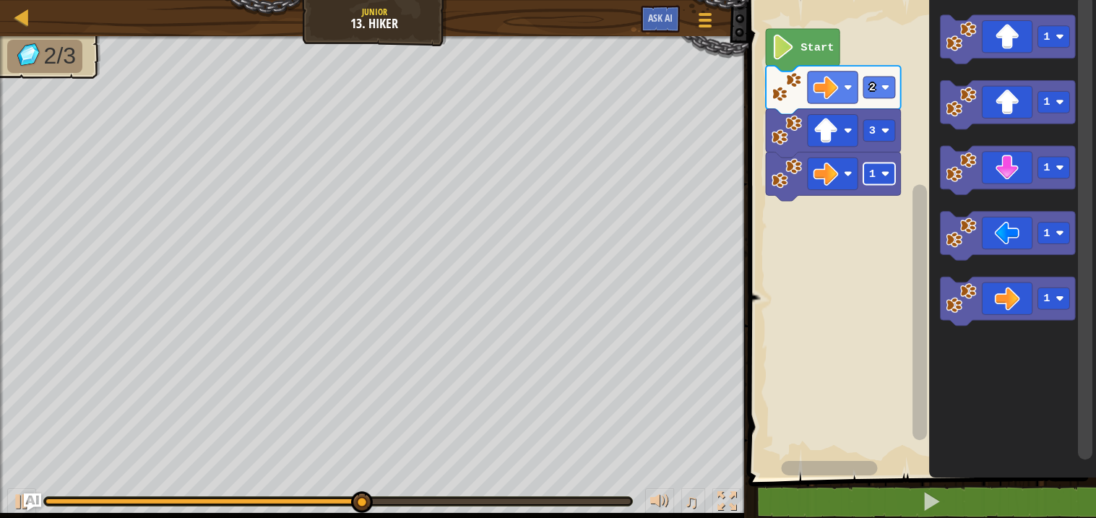
click at [866, 181] on rect "Blockly Workspace" at bounding box center [879, 174] width 32 height 22
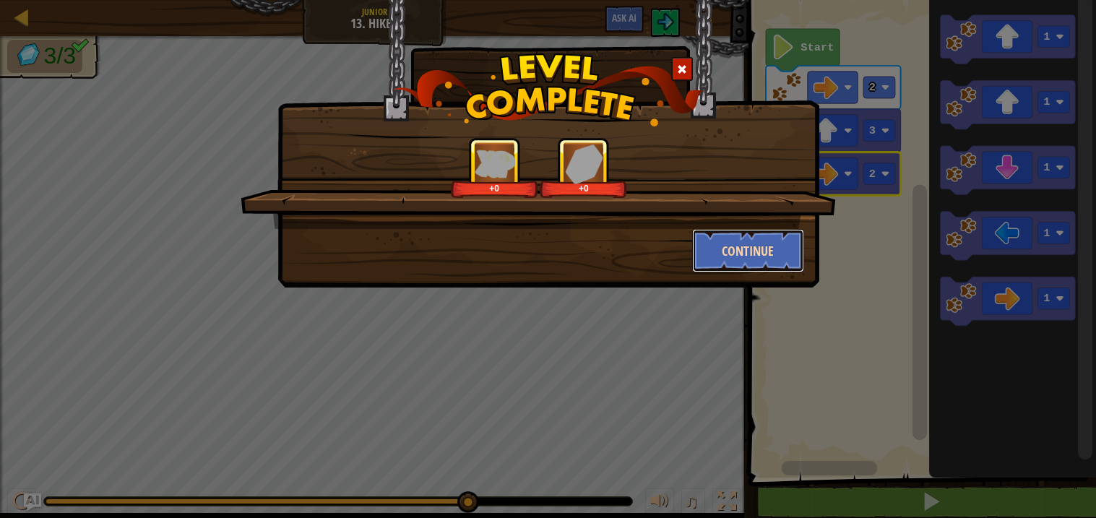
click at [764, 246] on button "Continue" at bounding box center [748, 250] width 112 height 43
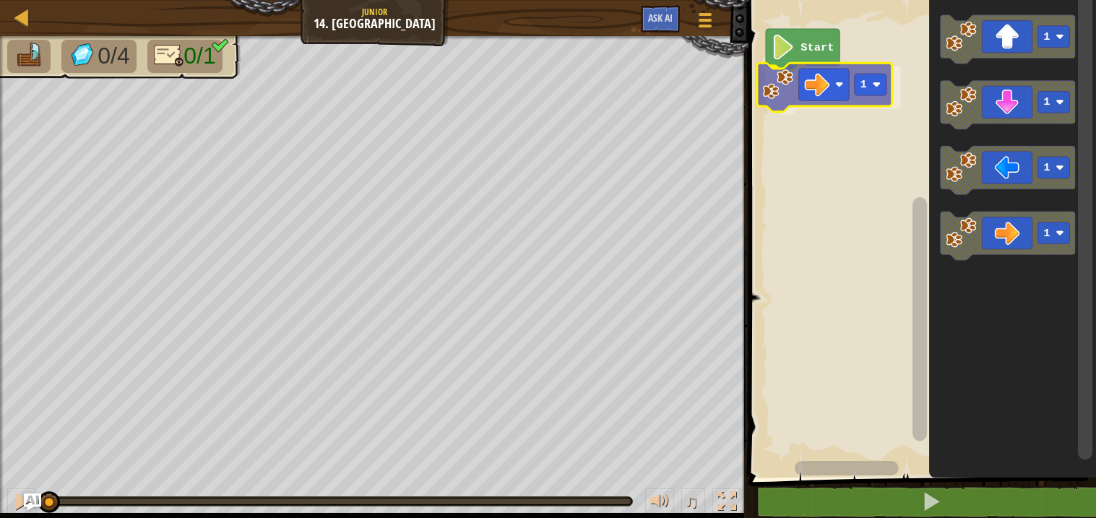
click at [788, 80] on div "Start 1 1 1 1 1 1" at bounding box center [920, 235] width 352 height 485
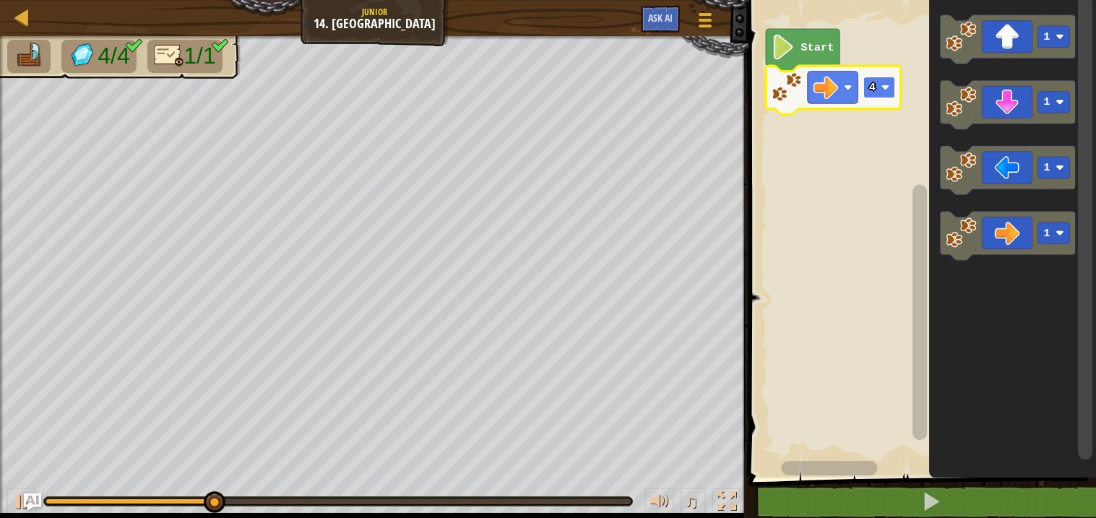
click at [885, 98] on rect "Blockly Workspace" at bounding box center [879, 88] width 32 height 22
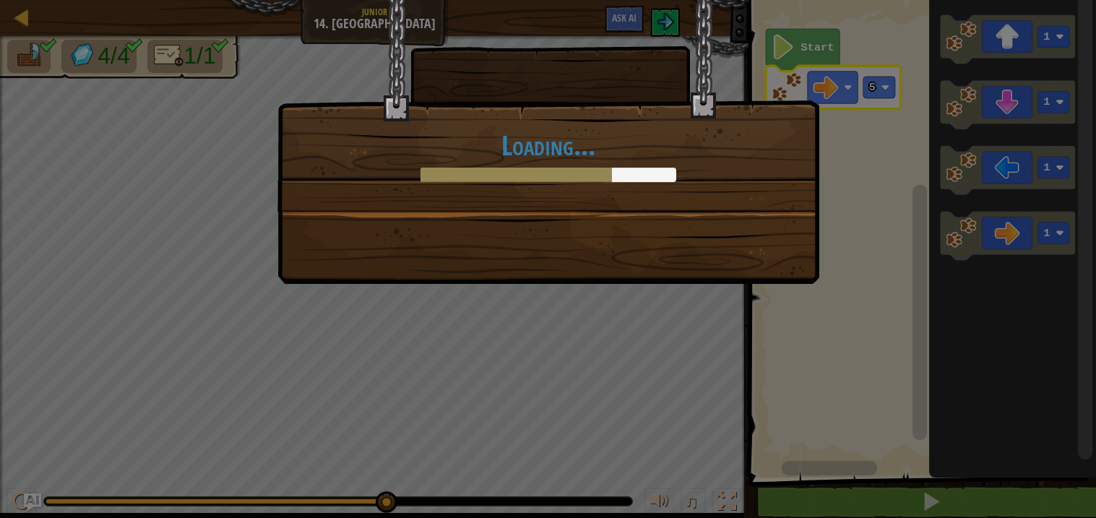
click at [676, 183] on div "Loading..." at bounding box center [548, 105] width 540 height 211
